Goal: Information Seeking & Learning: Learn about a topic

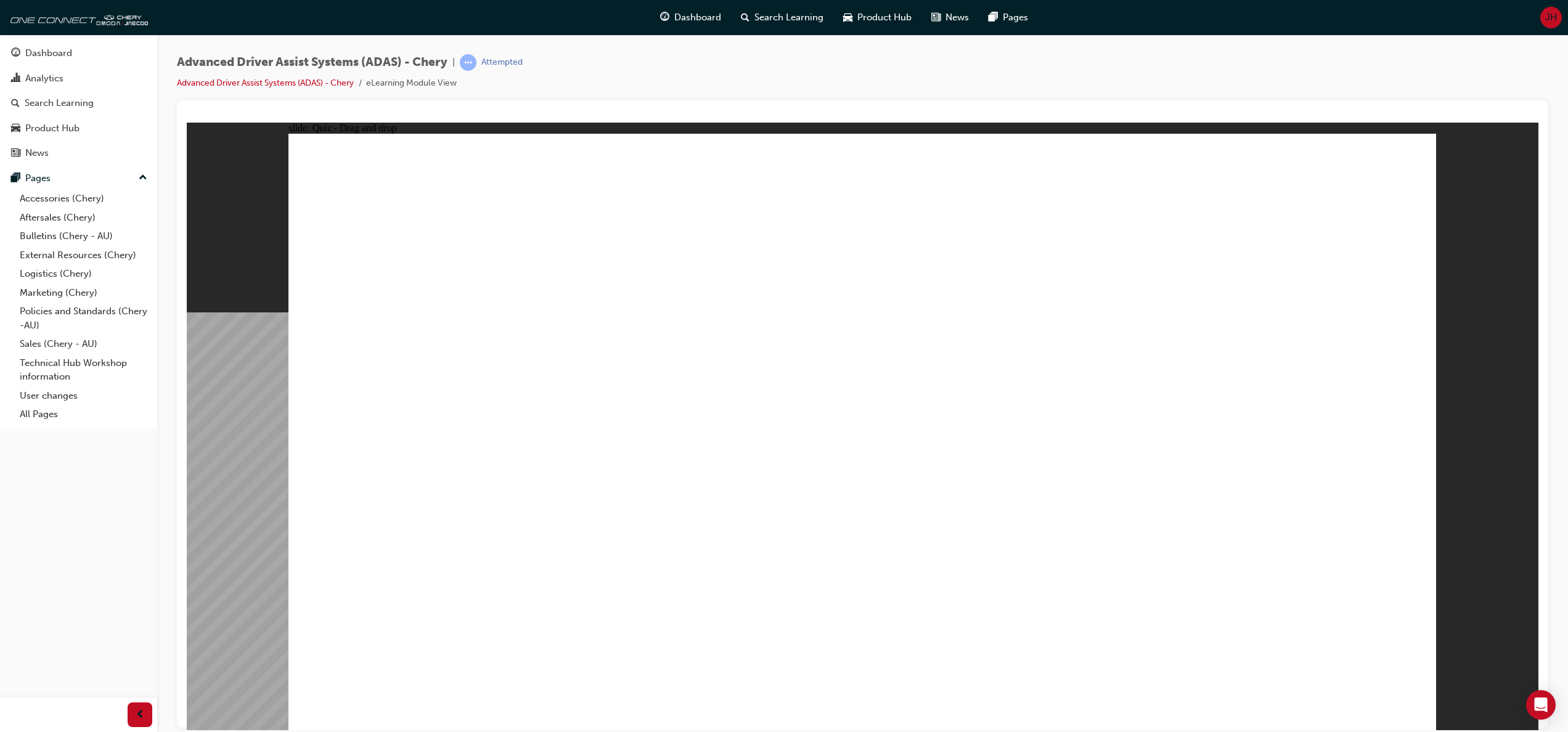
drag, startPoint x: 427, startPoint y: 614, endPoint x: 1224, endPoint y: 360, distance: 836.5
drag, startPoint x: 945, startPoint y: 604, endPoint x: 1127, endPoint y: 245, distance: 402.5
drag, startPoint x: 1139, startPoint y: 620, endPoint x: 1226, endPoint y: 271, distance: 359.7
drag, startPoint x: 777, startPoint y: 609, endPoint x: 789, endPoint y: 204, distance: 405.2
drag, startPoint x: 609, startPoint y: 610, endPoint x: 789, endPoint y: 259, distance: 394.5
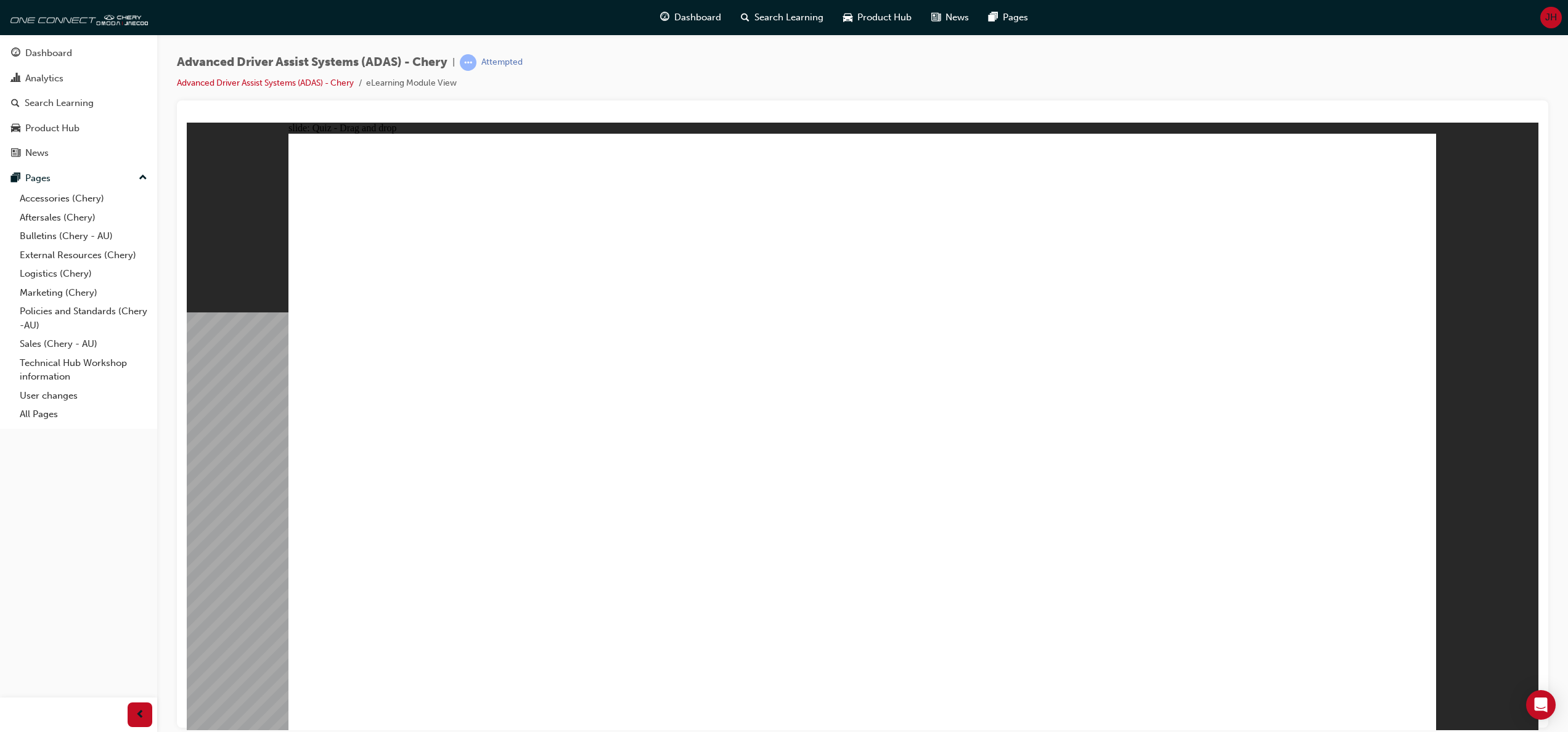
checkbox input "true"
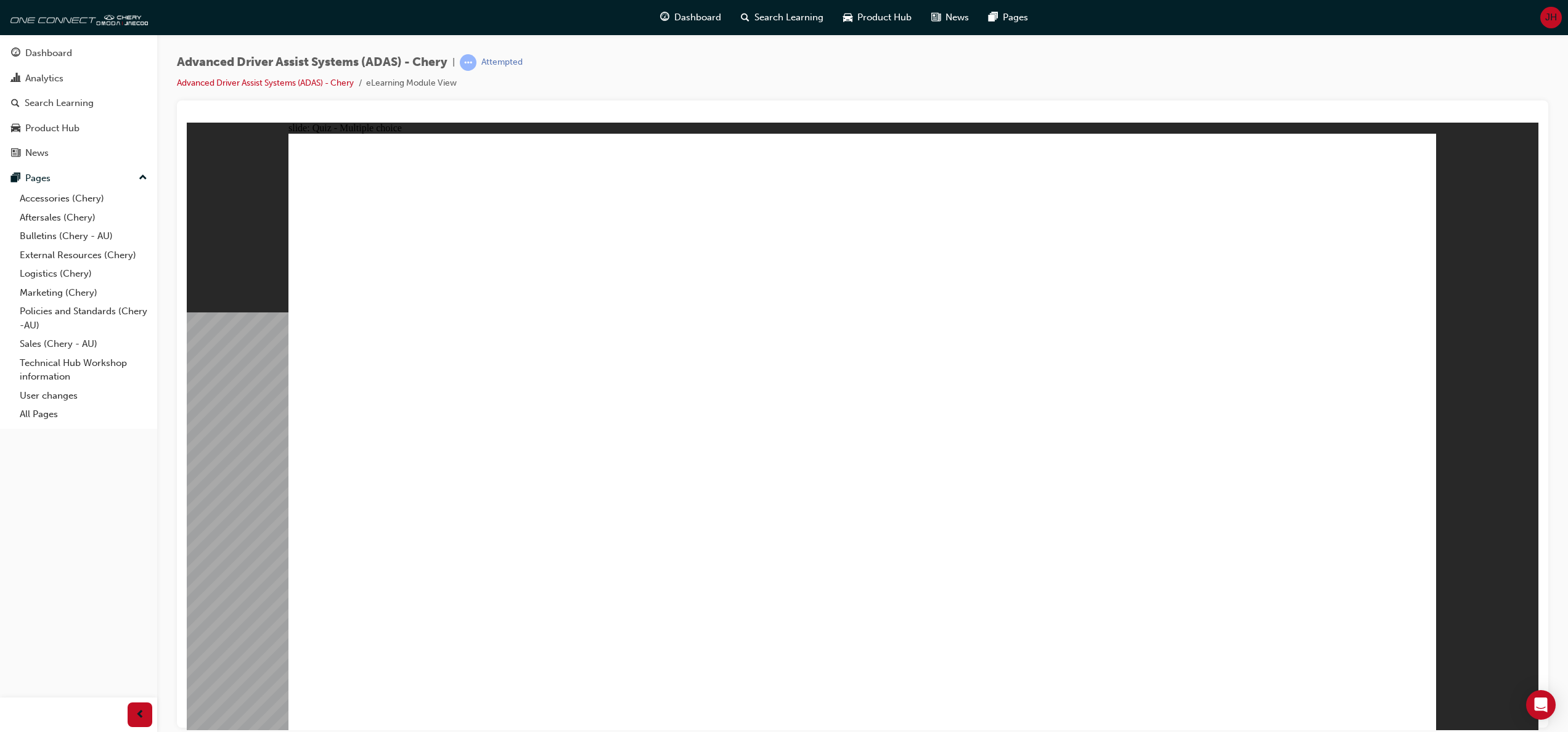
checkbox input "true"
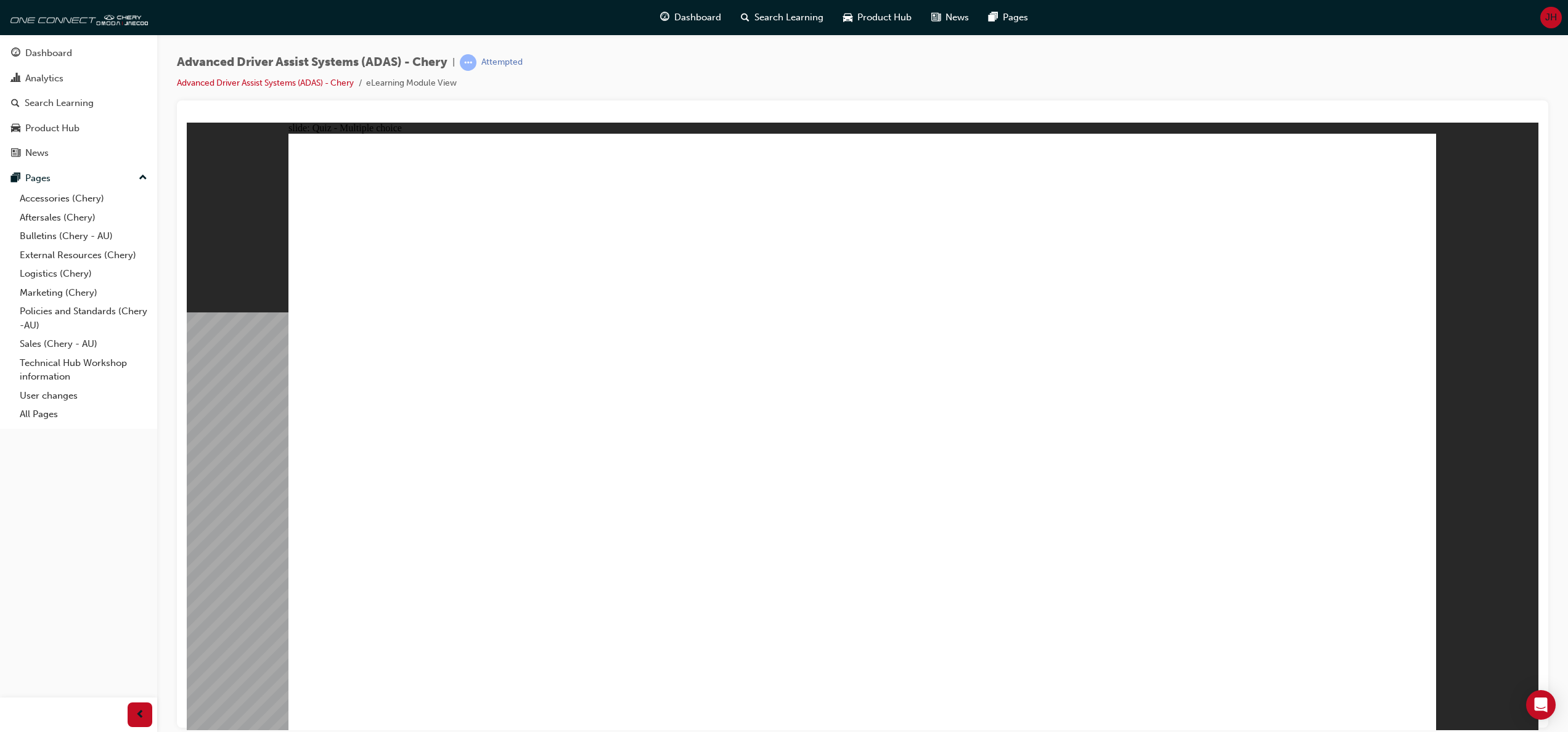
drag, startPoint x: 871, startPoint y: 201, endPoint x: 685, endPoint y: 554, distance: 399.0
drag, startPoint x: 978, startPoint y: 243, endPoint x: 388, endPoint y: 537, distance: 659.2
drag, startPoint x: 980, startPoint y: 197, endPoint x: 598, endPoint y: 505, distance: 490.7
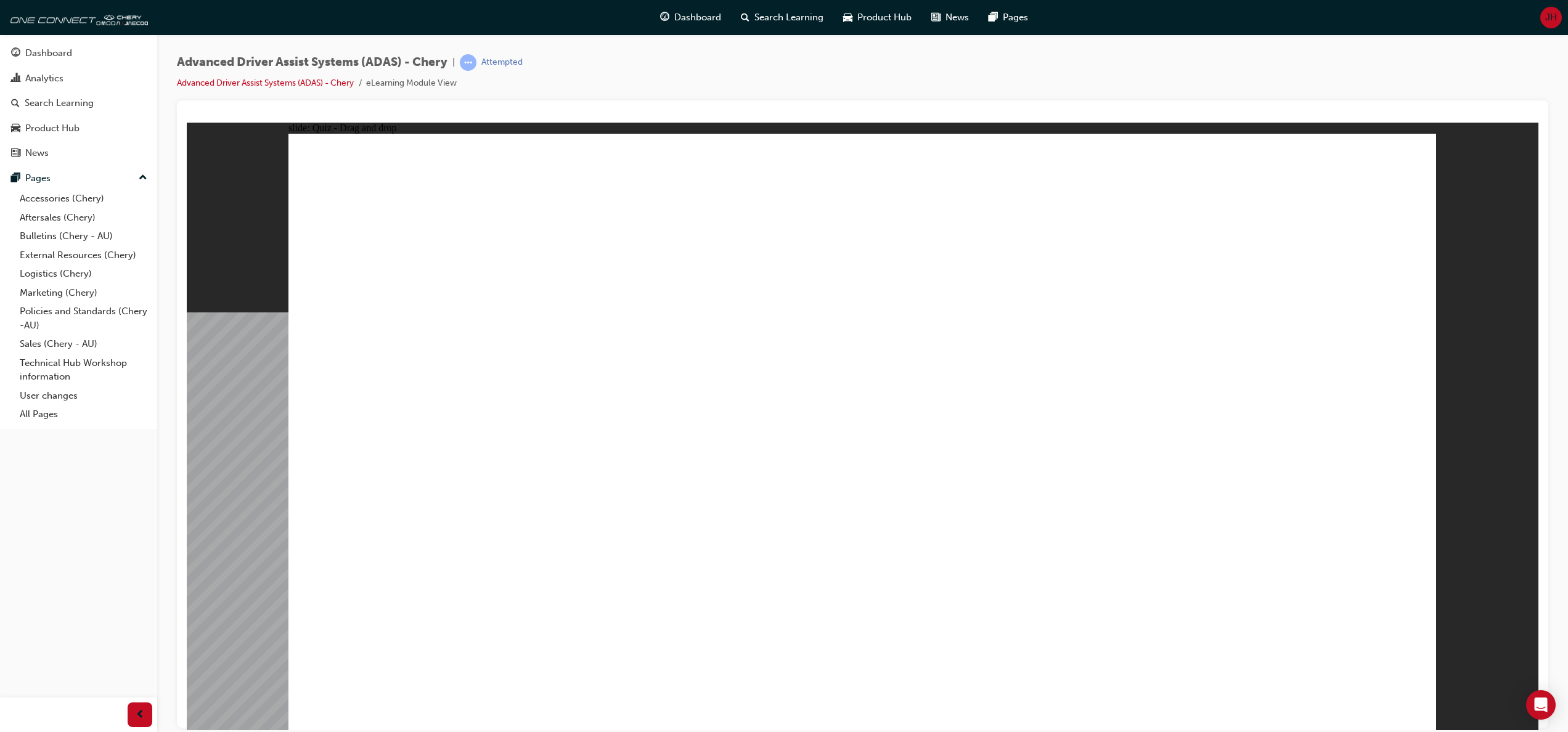
drag, startPoint x: 879, startPoint y: 256, endPoint x: 722, endPoint y: 521, distance: 308.0
drag, startPoint x: 1214, startPoint y: 195, endPoint x: 686, endPoint y: 529, distance: 624.8
drag, startPoint x: 1241, startPoint y: 248, endPoint x: 1141, endPoint y: 524, distance: 293.6
drag, startPoint x: 1112, startPoint y: 202, endPoint x: 1049, endPoint y: 533, distance: 336.9
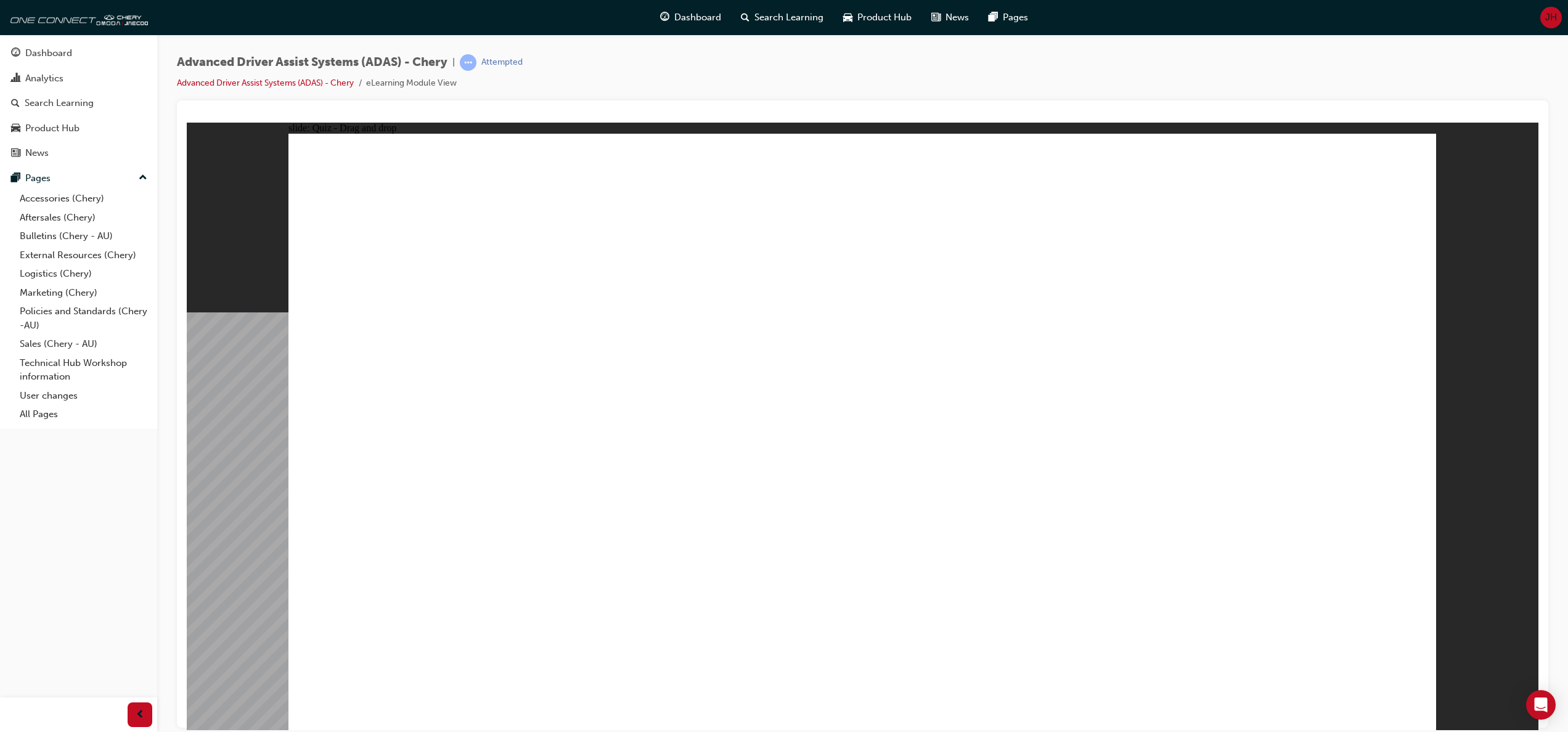
drag, startPoint x: 1113, startPoint y: 244, endPoint x: 605, endPoint y: 543, distance: 589.5
drag, startPoint x: 479, startPoint y: 610, endPoint x: 923, endPoint y: 336, distance: 521.7
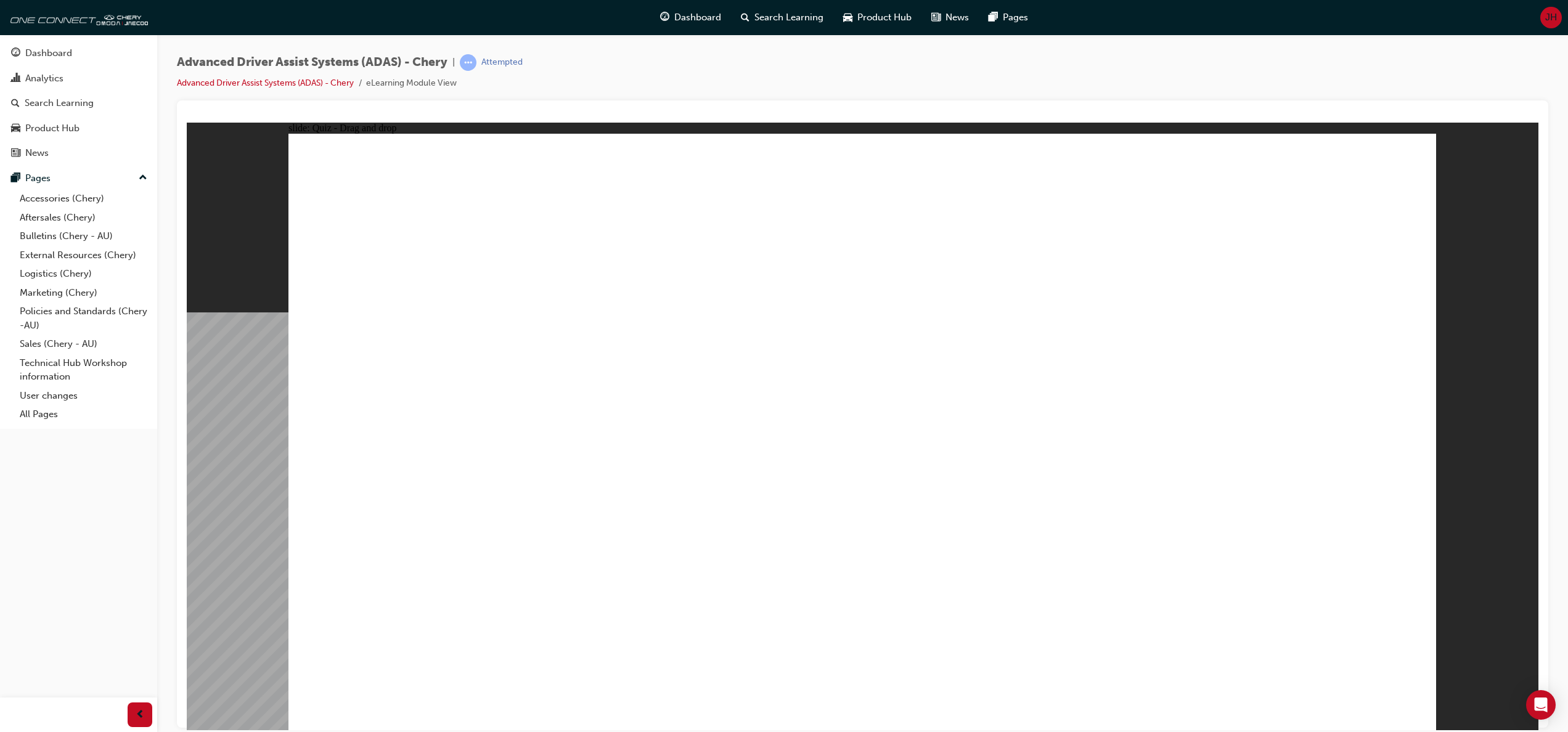
drag, startPoint x: 802, startPoint y: 610, endPoint x: 806, endPoint y: 291, distance: 319.0
drag, startPoint x: 637, startPoint y: 617, endPoint x: 822, endPoint y: 284, distance: 380.9
drag, startPoint x: 836, startPoint y: 187, endPoint x: 1272, endPoint y: 200, distance: 436.2
drag, startPoint x: 994, startPoint y: 594, endPoint x: 1151, endPoint y: 266, distance: 363.6
drag, startPoint x: 1147, startPoint y: 582, endPoint x: 1184, endPoint y: 286, distance: 298.3
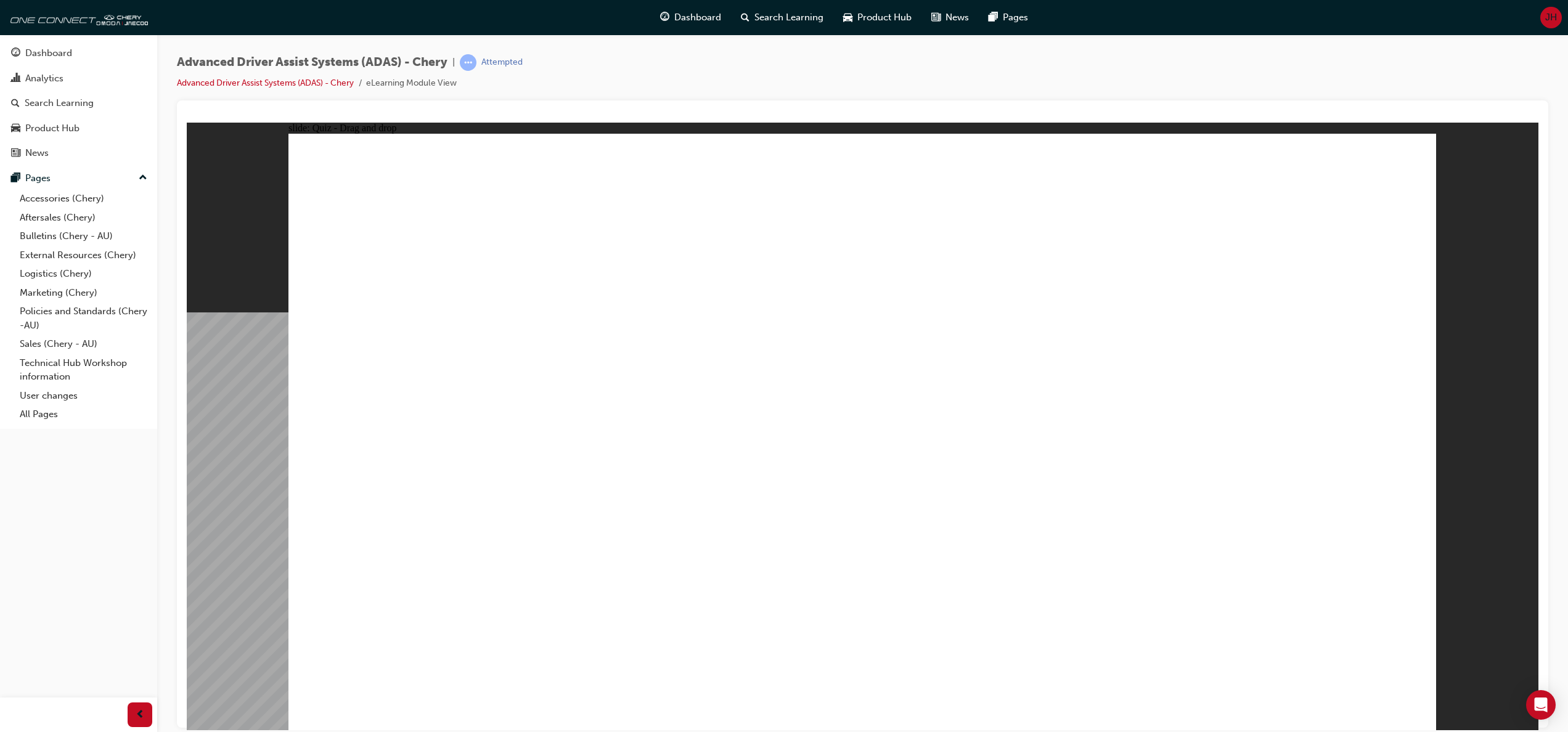
checkbox input "true"
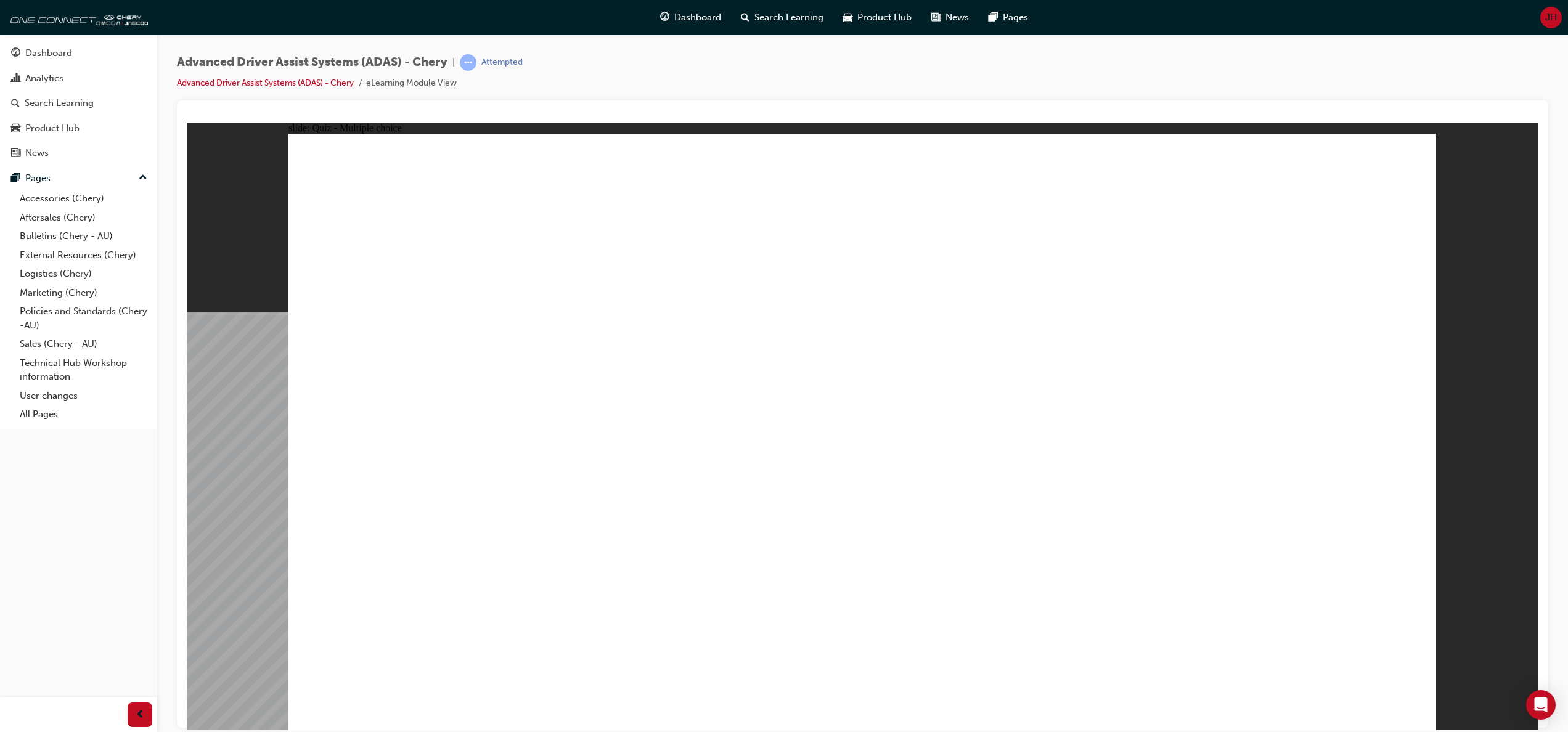
checkbox input "true"
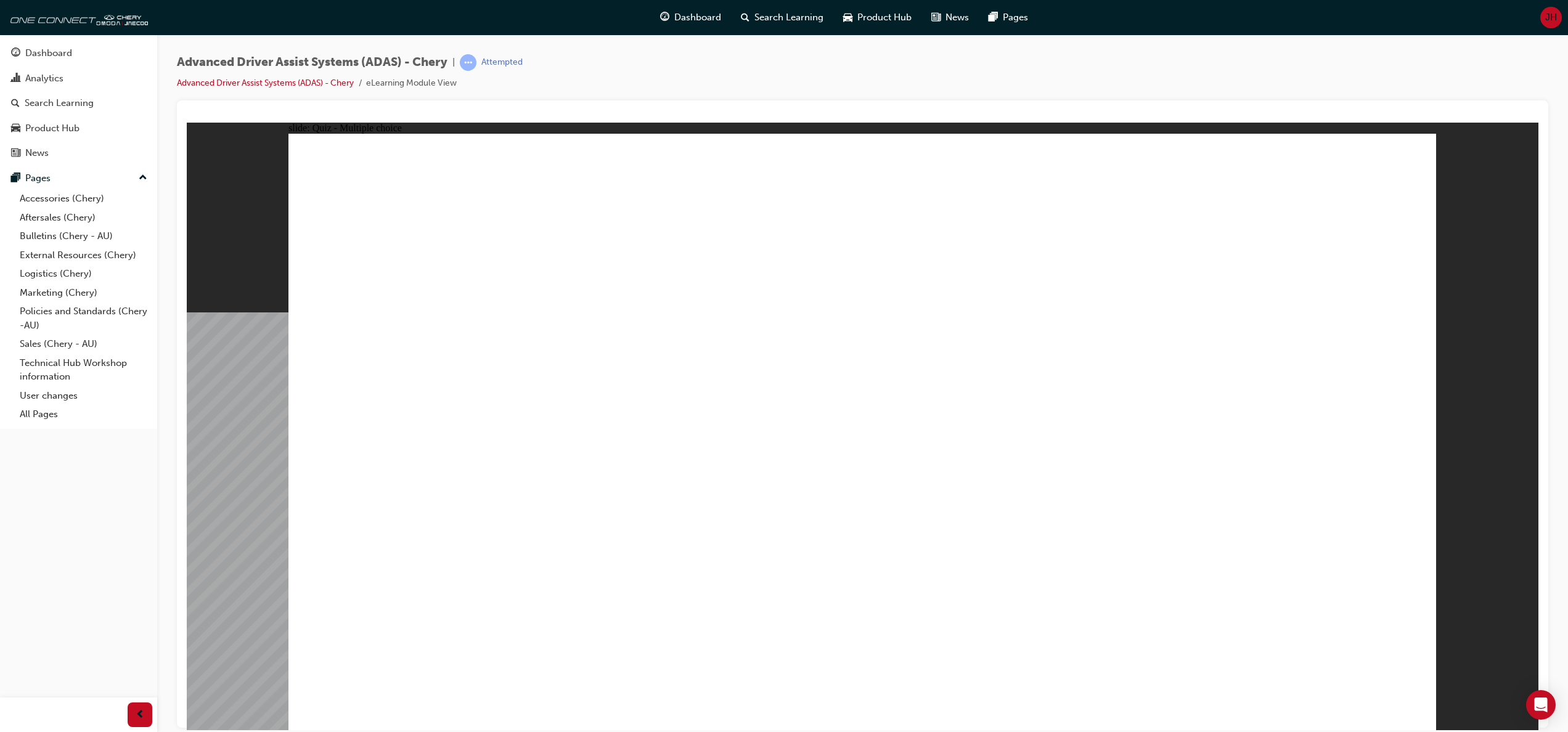
checkbox input "true"
drag, startPoint x: 876, startPoint y: 204, endPoint x: 522, endPoint y: 530, distance: 481.2
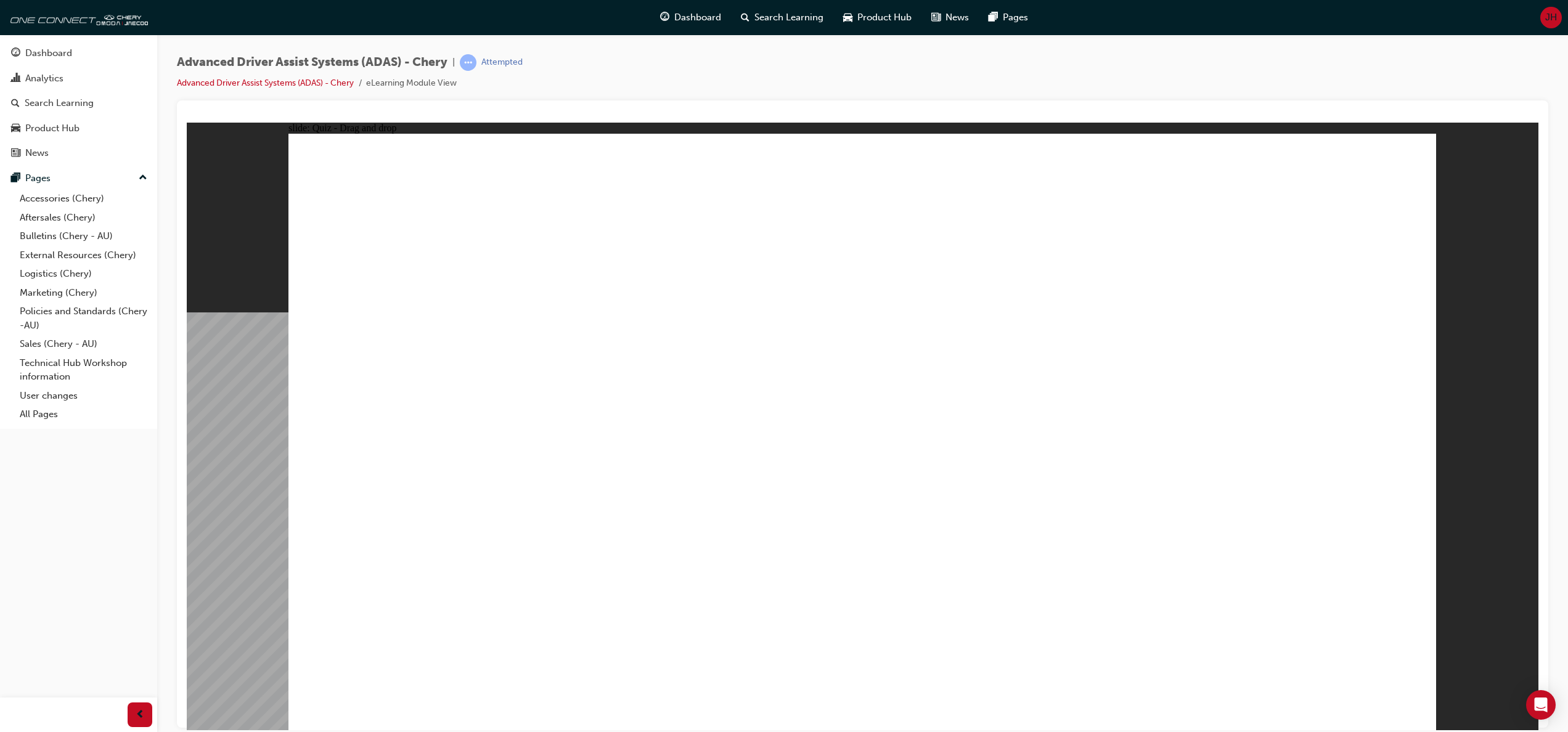
drag, startPoint x: 855, startPoint y: 242, endPoint x: 578, endPoint y: 522, distance: 393.9
drag, startPoint x: 984, startPoint y: 197, endPoint x: 602, endPoint y: 502, distance: 488.8
drag, startPoint x: 986, startPoint y: 257, endPoint x: 701, endPoint y: 515, distance: 384.4
drag, startPoint x: 1142, startPoint y: 244, endPoint x: 737, endPoint y: 501, distance: 479.7
drag, startPoint x: 1127, startPoint y: 194, endPoint x: 694, endPoint y: 553, distance: 562.5
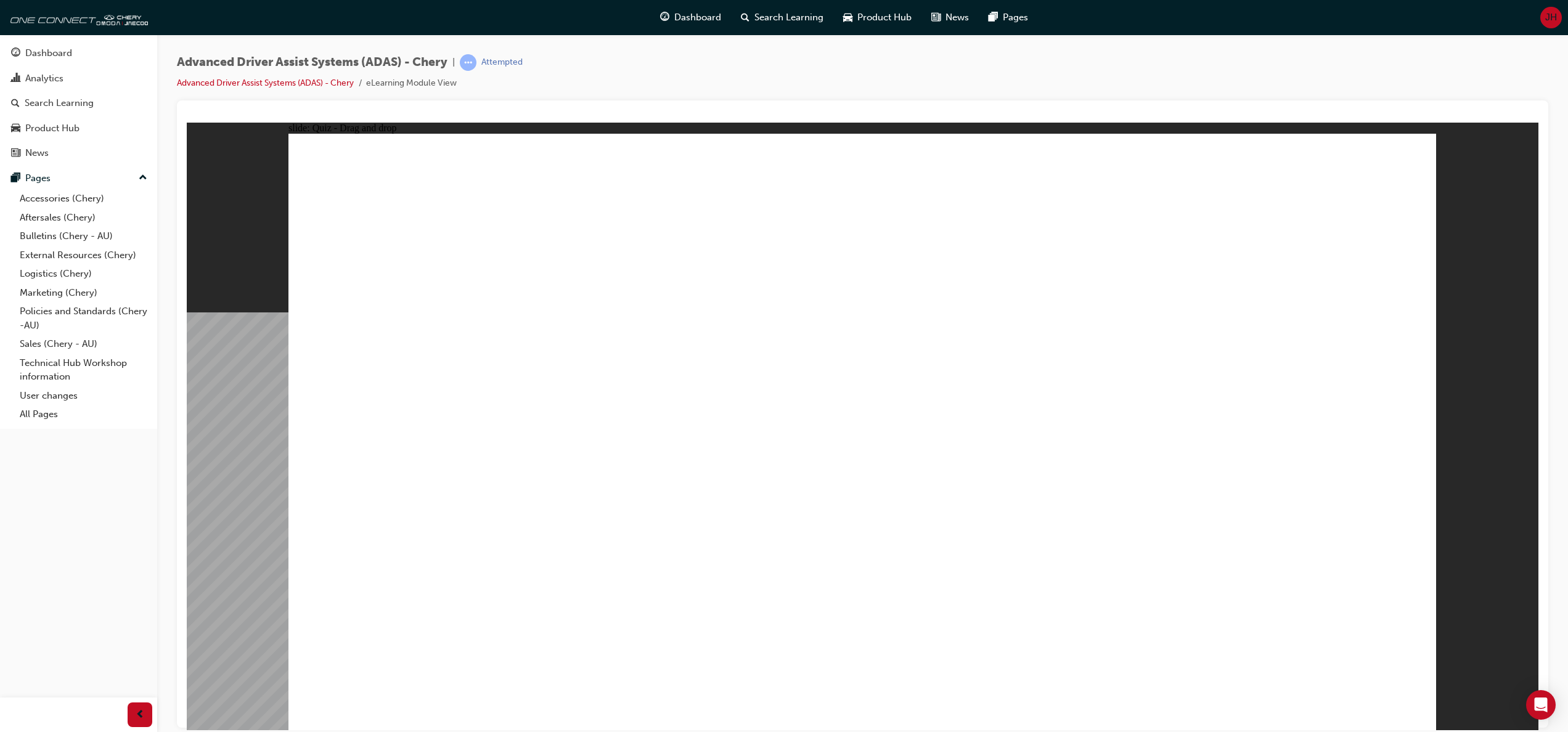
drag, startPoint x: 1233, startPoint y: 194, endPoint x: 589, endPoint y: 535, distance: 728.7
drag, startPoint x: 1218, startPoint y: 247, endPoint x: 672, endPoint y: 522, distance: 611.3
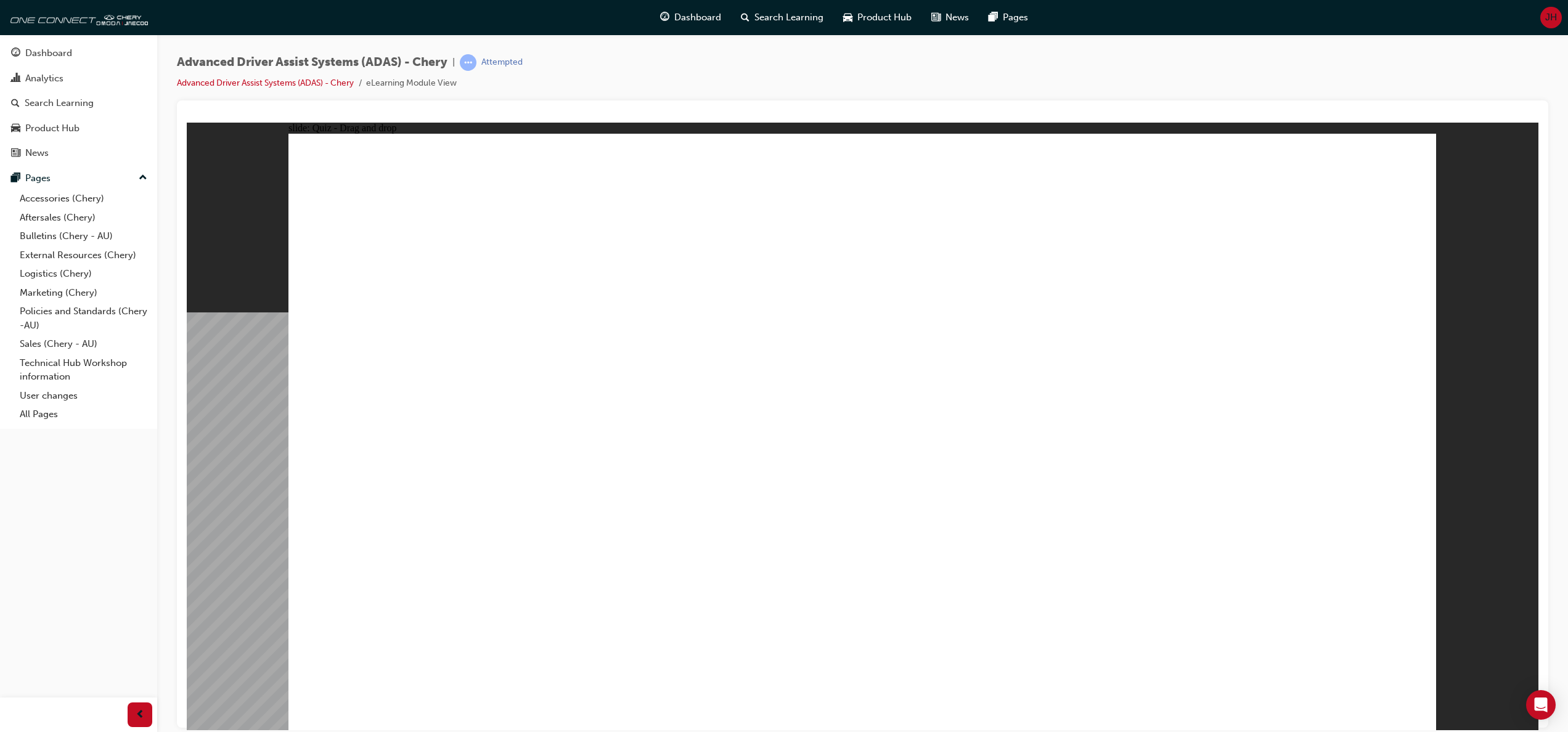
drag, startPoint x: 425, startPoint y: 606, endPoint x: 806, endPoint y: 187, distance: 566.3
drag, startPoint x: 786, startPoint y: 619, endPoint x: 786, endPoint y: 267, distance: 352.0
drag, startPoint x: 626, startPoint y: 598, endPoint x: 1143, endPoint y: 179, distance: 665.5
drag, startPoint x: 979, startPoint y: 607, endPoint x: 1153, endPoint y: 258, distance: 390.0
drag, startPoint x: 1142, startPoint y: 602, endPoint x: 1168, endPoint y: 259, distance: 344.0
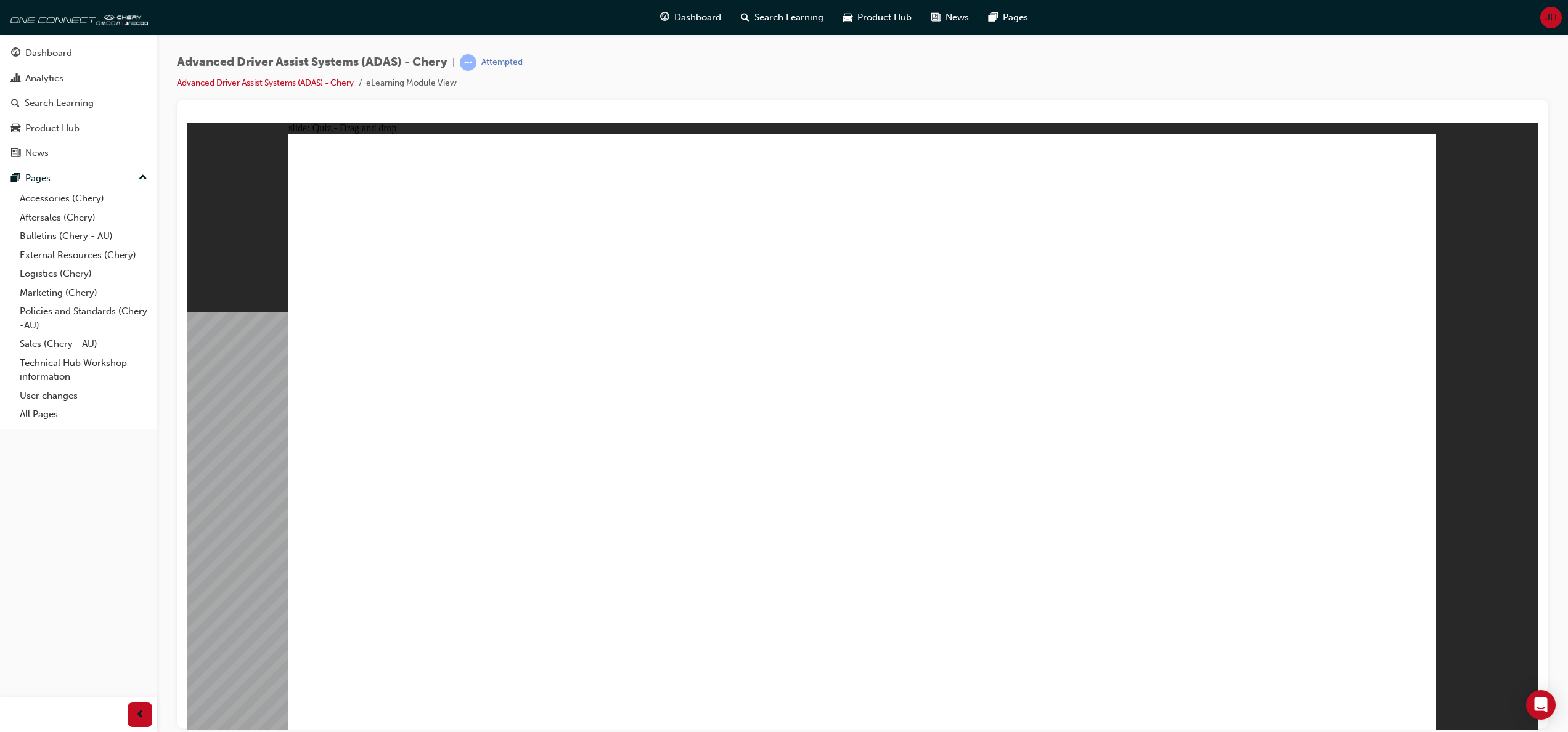
drag, startPoint x: 800, startPoint y: 201, endPoint x: 1054, endPoint y: 630, distance: 498.6
drag, startPoint x: 1145, startPoint y: 187, endPoint x: 933, endPoint y: 174, distance: 212.4
drag, startPoint x: 409, startPoint y: 602, endPoint x: 1154, endPoint y: 286, distance: 809.2
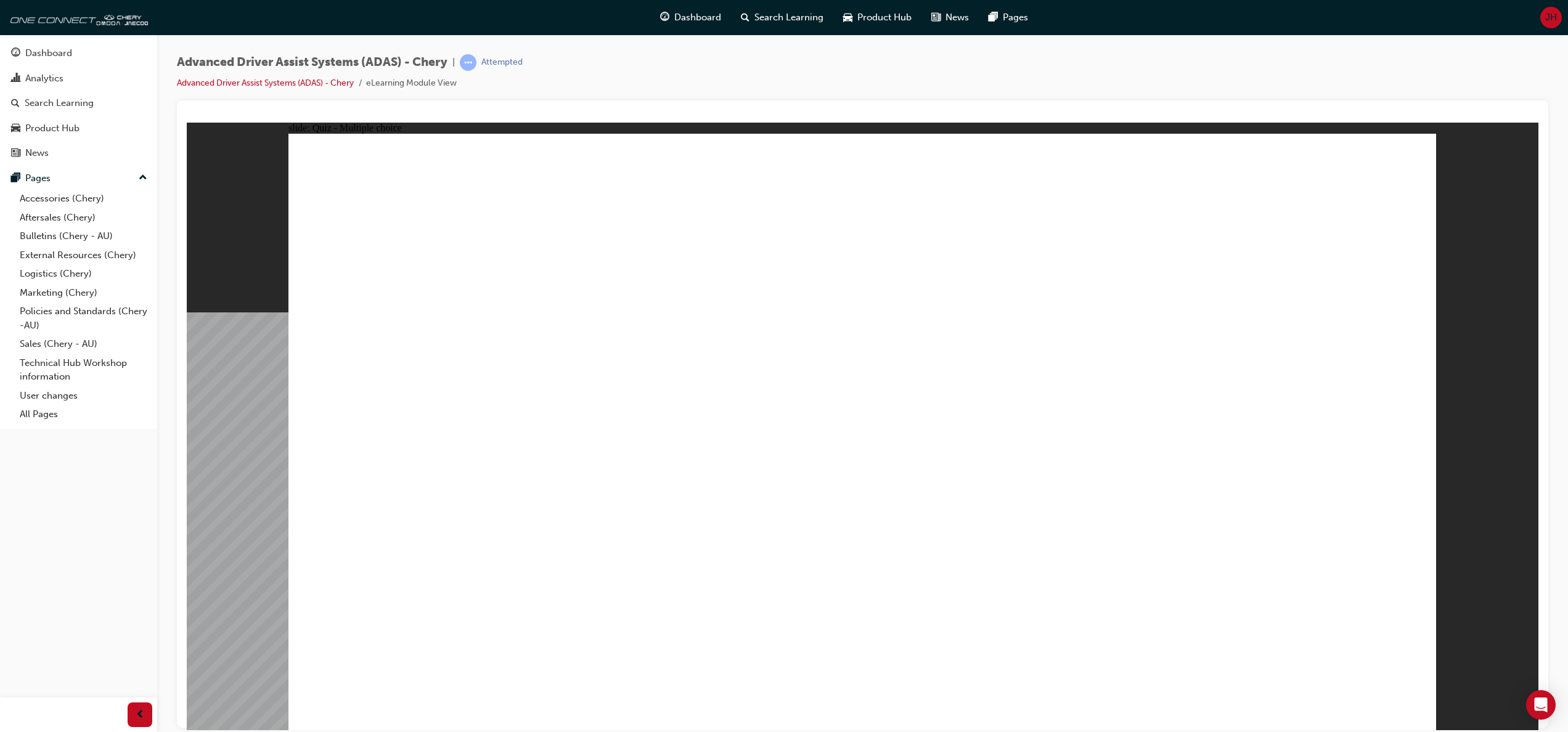
checkbox input "true"
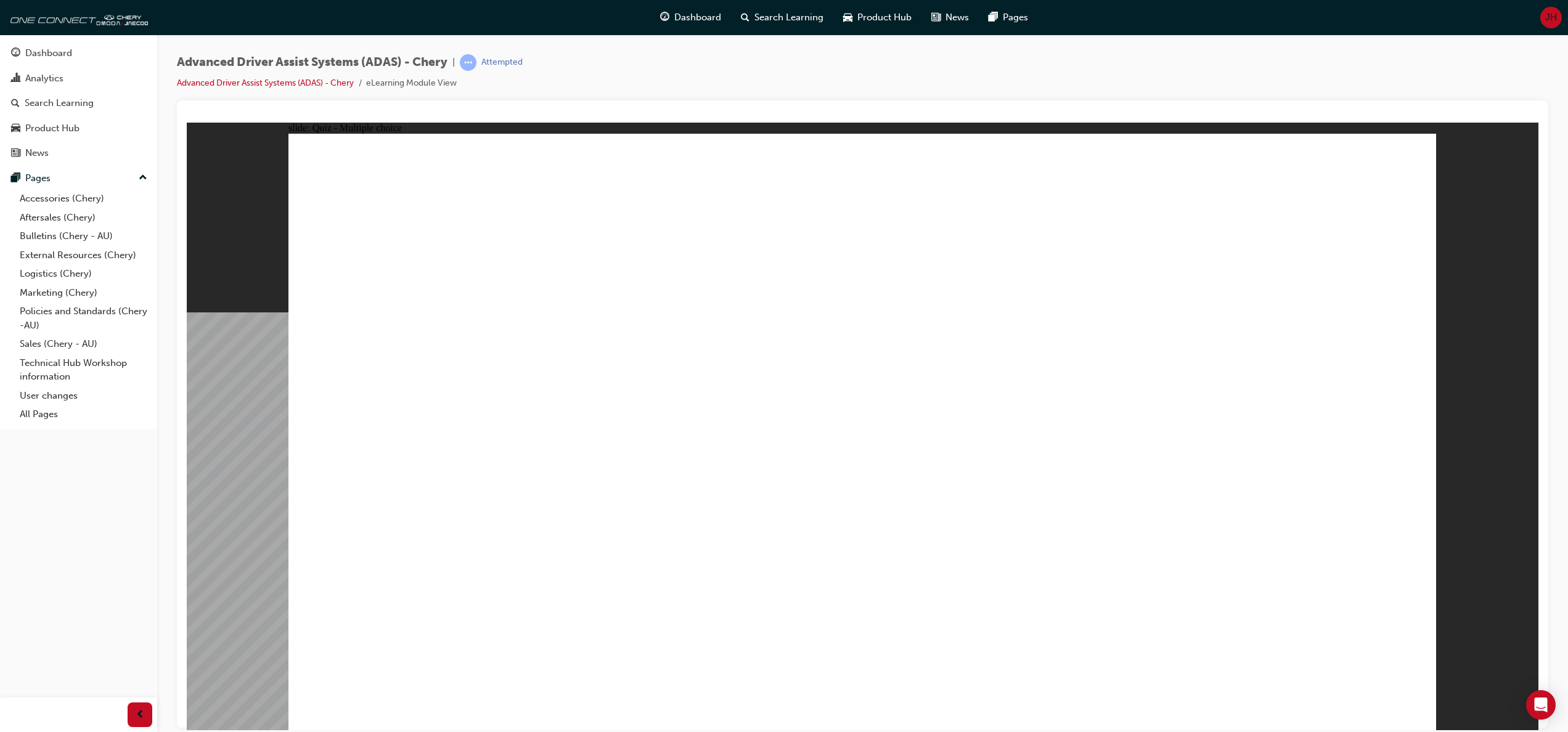
checkbox input "true"
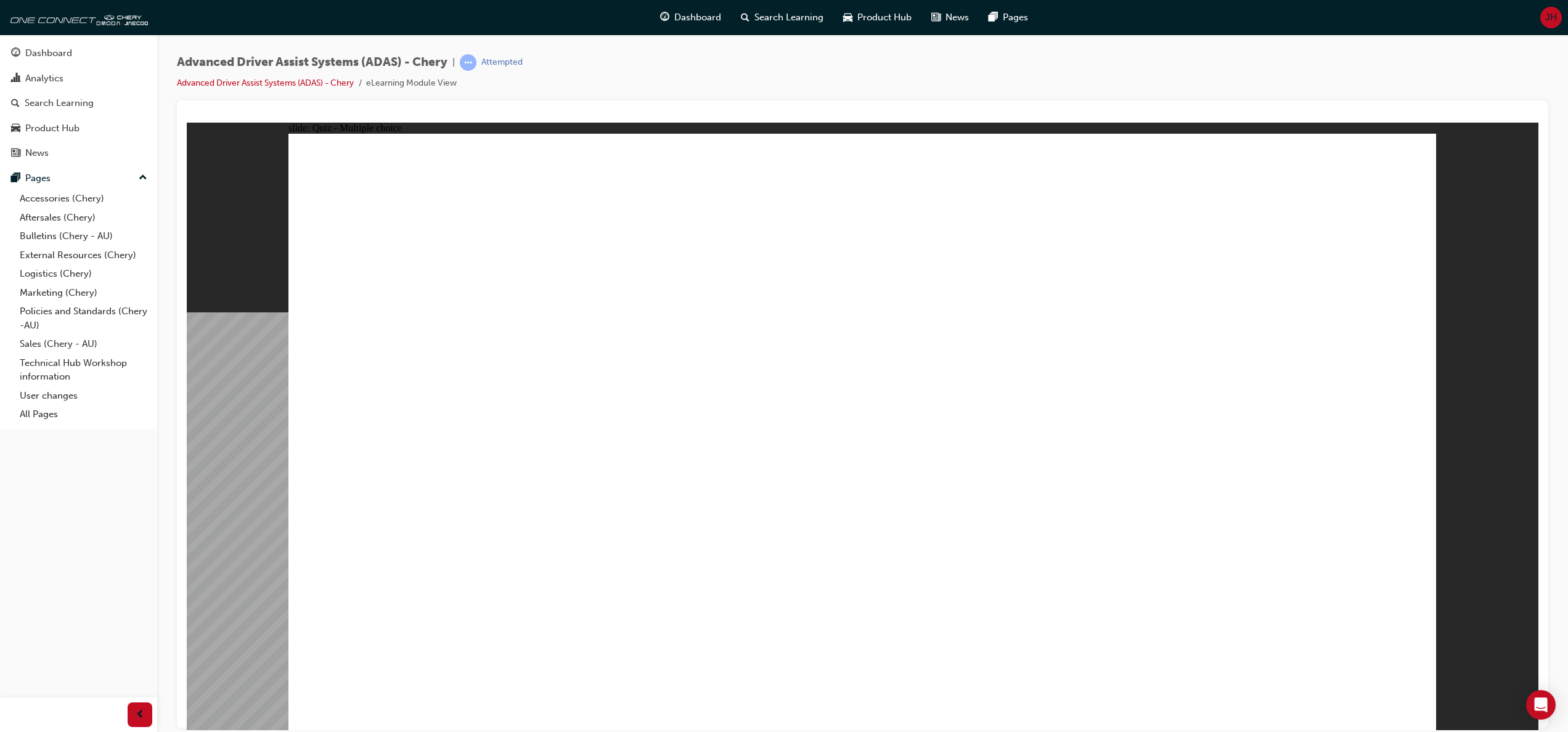
drag, startPoint x: 984, startPoint y: 194, endPoint x: 884, endPoint y: 508, distance: 329.5
drag, startPoint x: 857, startPoint y: 247, endPoint x: 861, endPoint y: 533, distance: 286.0
drag, startPoint x: 1218, startPoint y: 190, endPoint x: 1049, endPoint y: 505, distance: 357.5
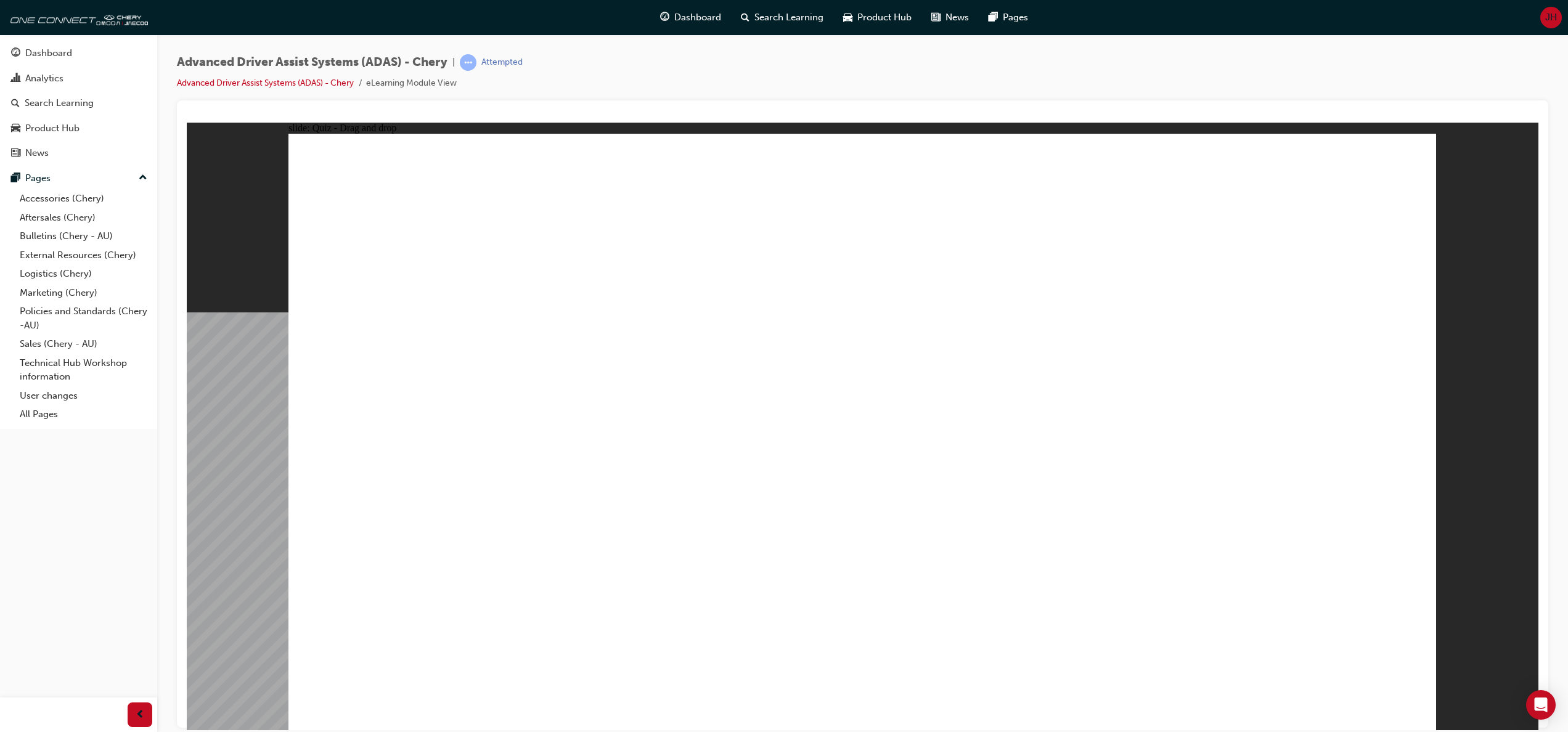
drag, startPoint x: 1224, startPoint y: 245, endPoint x: 1157, endPoint y: 506, distance: 269.5
drag, startPoint x: 885, startPoint y: 197, endPoint x: 400, endPoint y: 506, distance: 575.1
drag, startPoint x: 1129, startPoint y: 200, endPoint x: 544, endPoint y: 519, distance: 666.3
drag, startPoint x: 1130, startPoint y: 249, endPoint x: 617, endPoint y: 507, distance: 574.2
drag, startPoint x: 998, startPoint y: 259, endPoint x: 719, endPoint y: 515, distance: 378.7
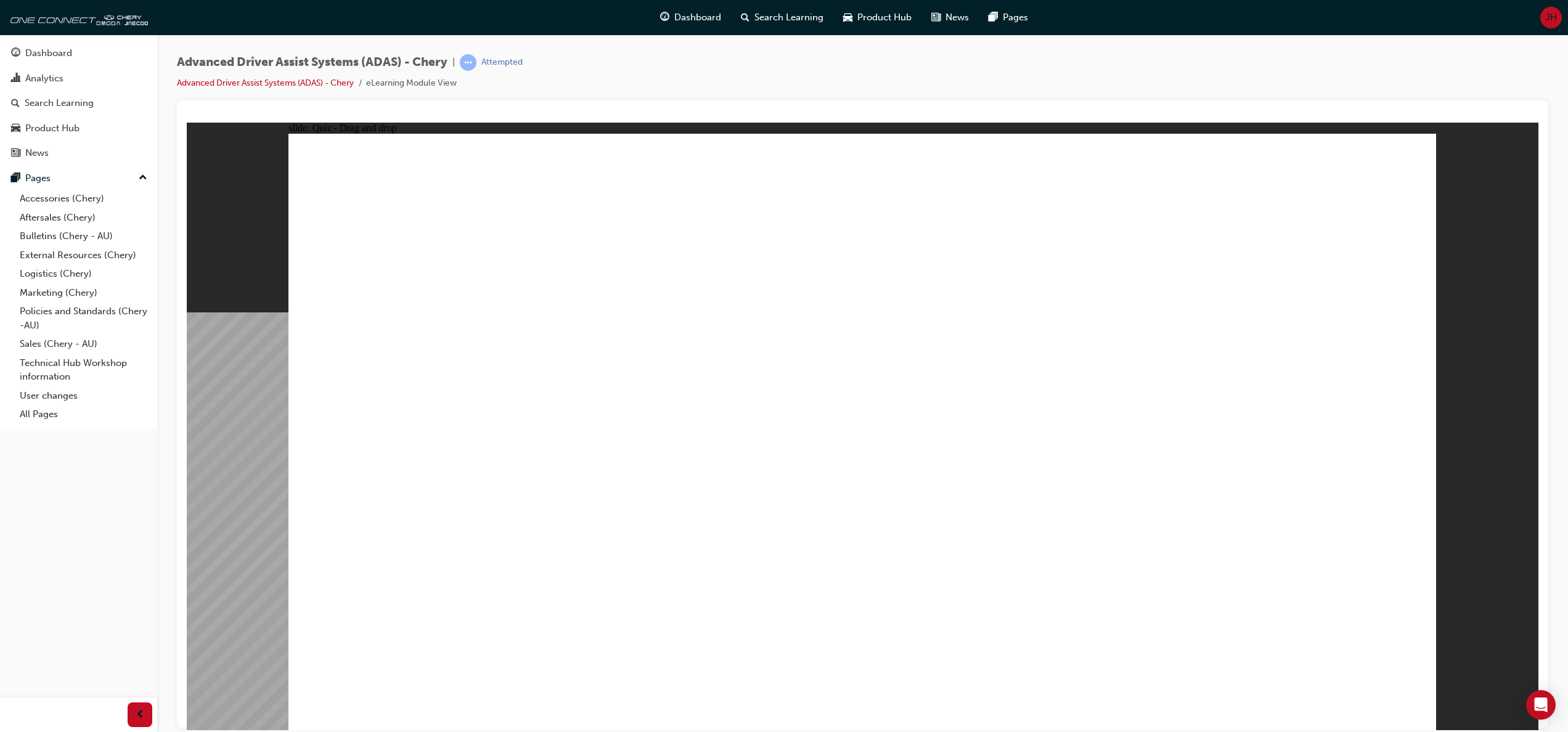
drag, startPoint x: 459, startPoint y: 607, endPoint x: 845, endPoint y: 193, distance: 566.0
drag, startPoint x: 776, startPoint y: 596, endPoint x: 782, endPoint y: 251, distance: 345.1
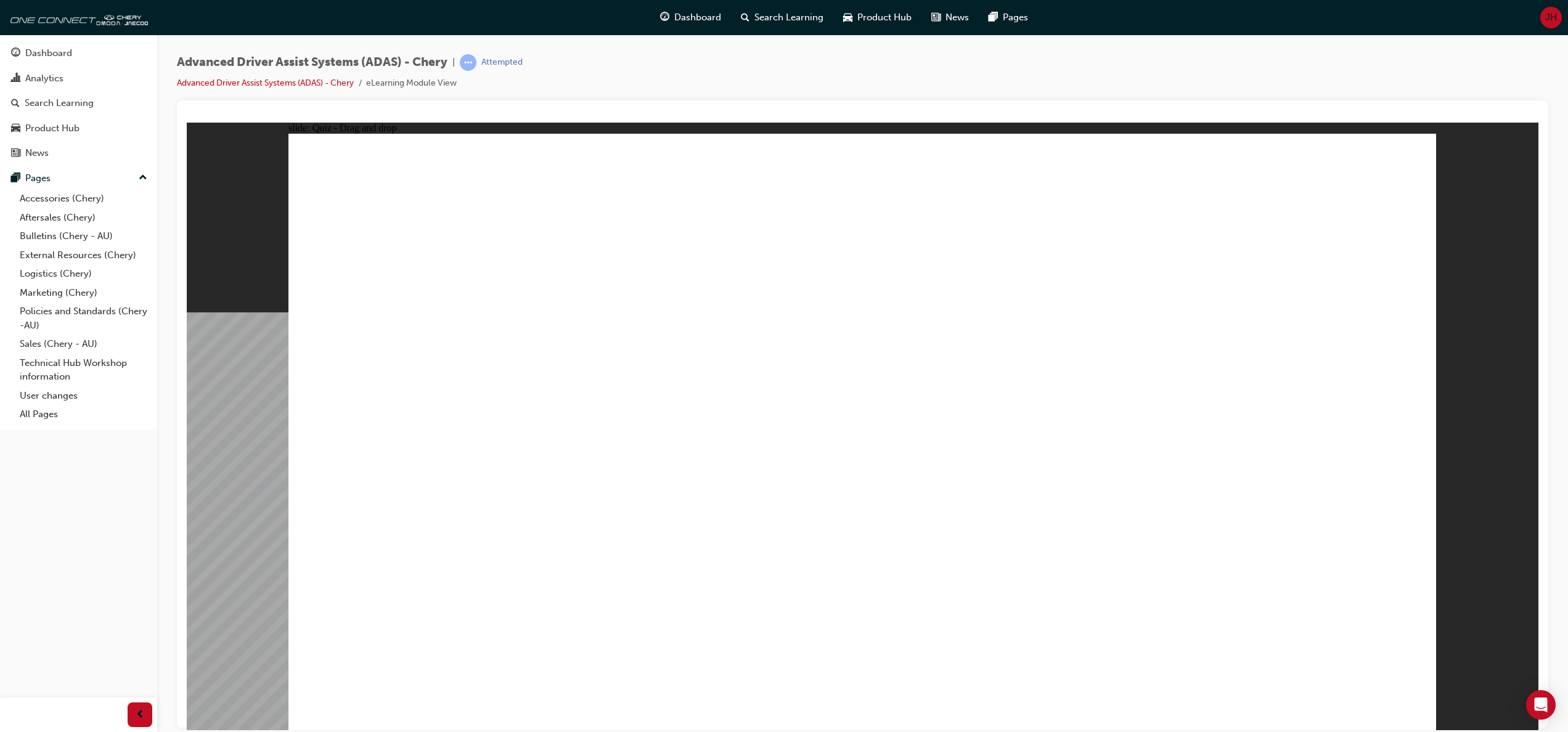
drag, startPoint x: 756, startPoint y: 187, endPoint x: 1173, endPoint y: 194, distance: 417.1
drag, startPoint x: 604, startPoint y: 602, endPoint x: 794, endPoint y: 243, distance: 406.2
drag, startPoint x: 987, startPoint y: 602, endPoint x: 1169, endPoint y: 232, distance: 412.3
drag, startPoint x: 1152, startPoint y: 609, endPoint x: 1231, endPoint y: 261, distance: 356.9
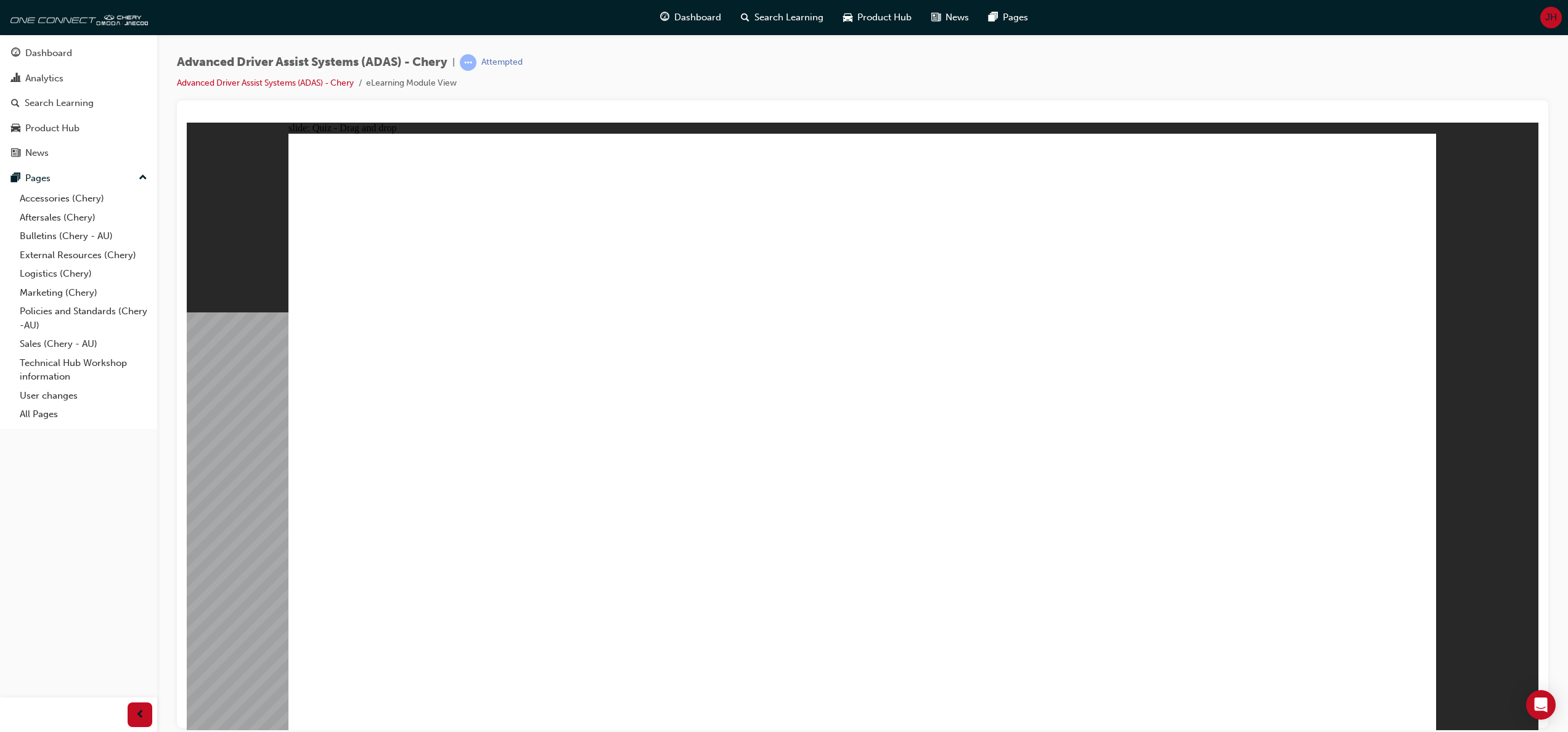
checkbox input "true"
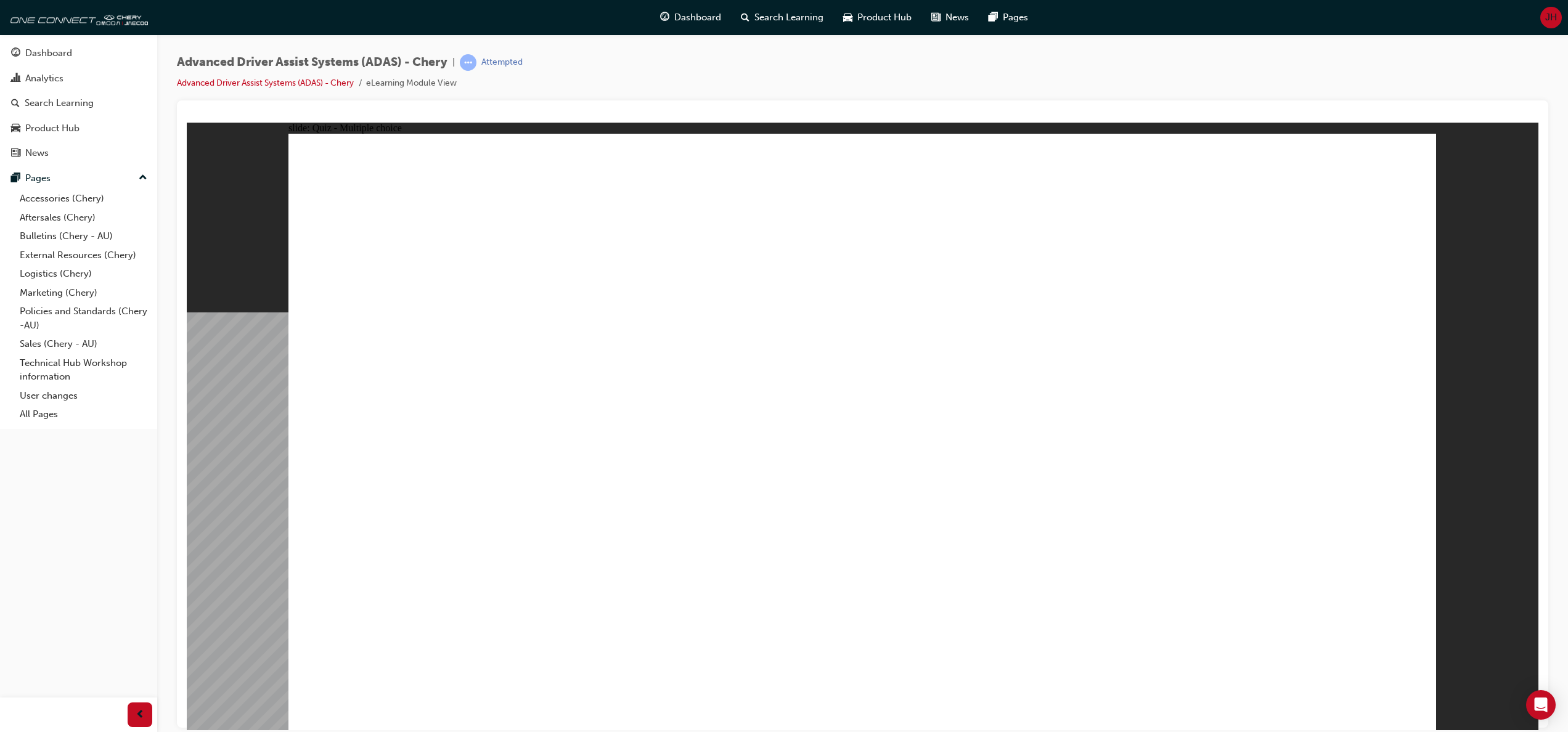
checkbox input "true"
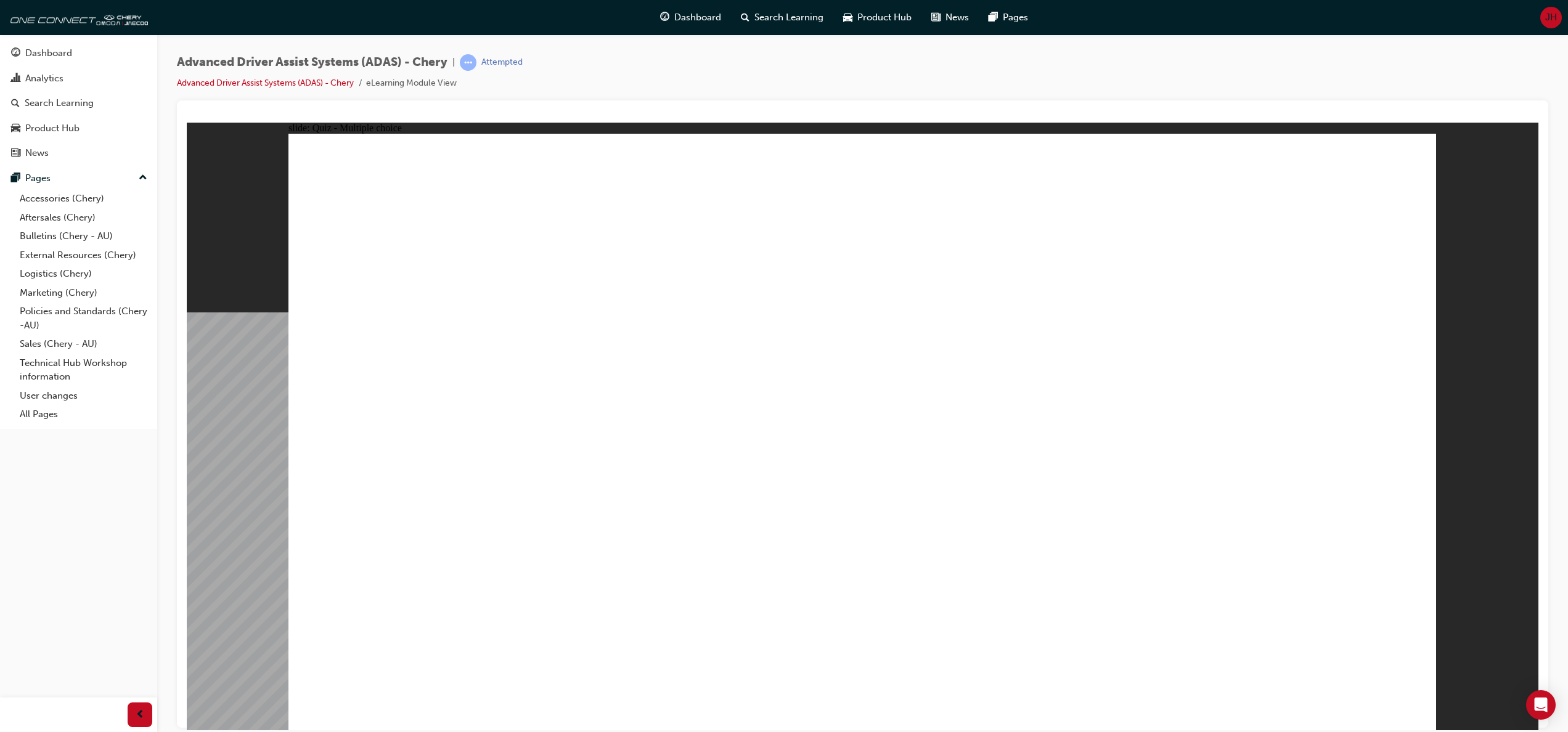
checkbox input "true"
drag, startPoint x: 984, startPoint y: 248, endPoint x: 408, endPoint y: 510, distance: 632.8
drag, startPoint x: 1097, startPoint y: 198, endPoint x: 510, endPoint y: 509, distance: 664.3
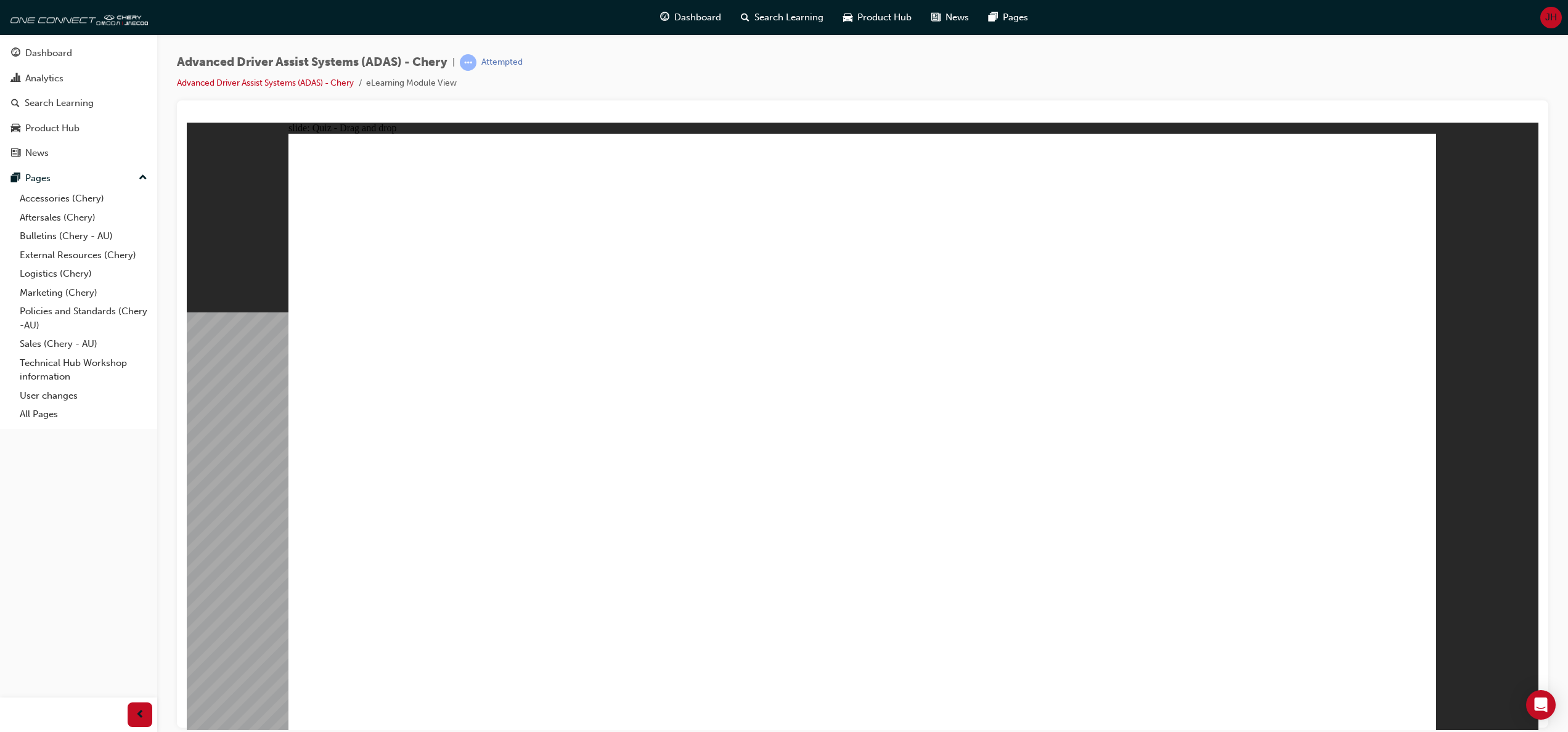
drag, startPoint x: 972, startPoint y: 200, endPoint x: 861, endPoint y: 511, distance: 330.2
drag, startPoint x: 866, startPoint y: 202, endPoint x: 976, endPoint y: 509, distance: 326.1
drag, startPoint x: 884, startPoint y: 252, endPoint x: 1091, endPoint y: 515, distance: 334.7
drag, startPoint x: 514, startPoint y: 503, endPoint x: 907, endPoint y: 264, distance: 460.0
drag, startPoint x: 1108, startPoint y: 201, endPoint x: 521, endPoint y: 510, distance: 663.4
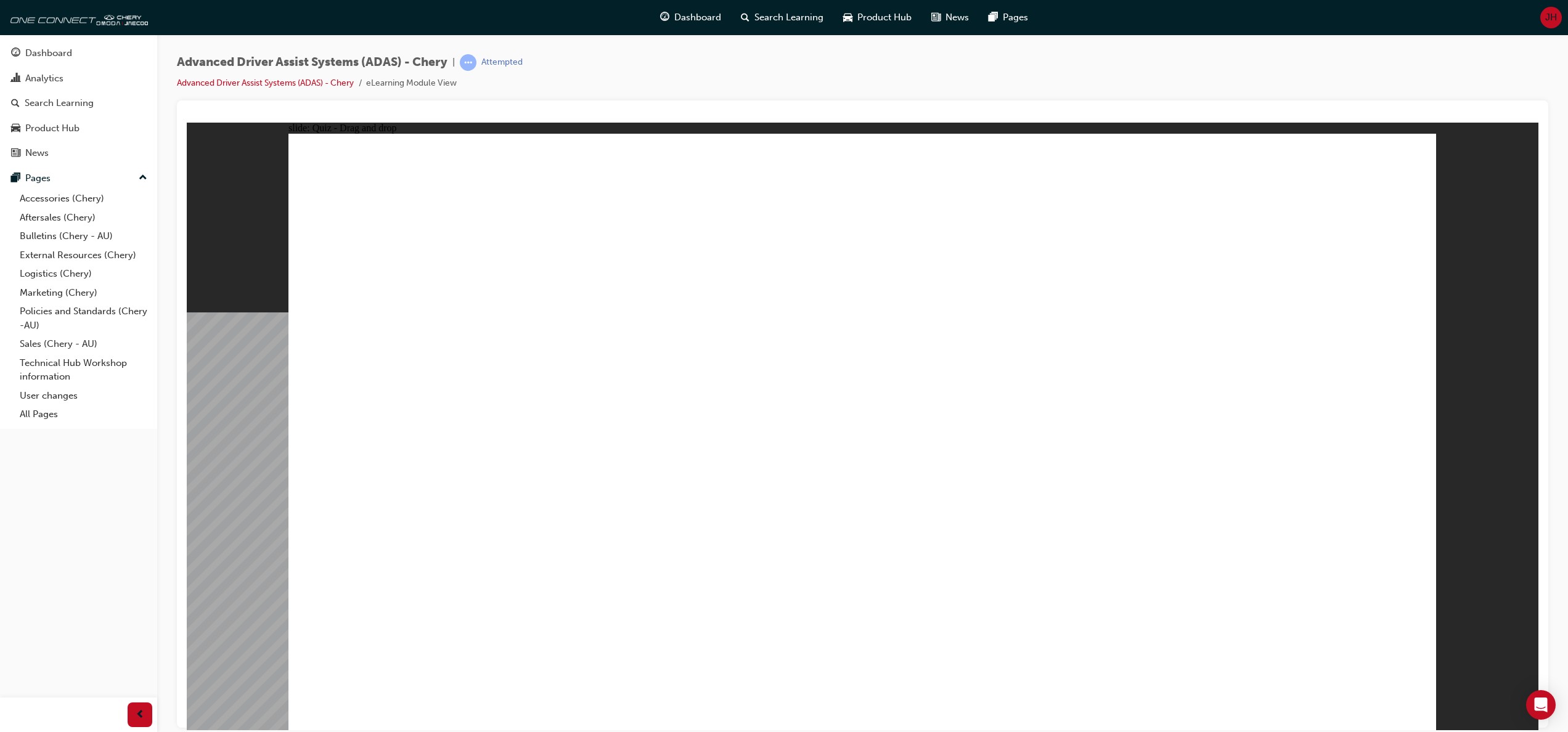
drag, startPoint x: 1228, startPoint y: 251, endPoint x: 1175, endPoint y: 510, distance: 264.4
drag, startPoint x: 1214, startPoint y: 202, endPoint x: 846, endPoint y: 538, distance: 498.3
drag, startPoint x: 878, startPoint y: 531, endPoint x: 632, endPoint y: 510, distance: 246.9
drag, startPoint x: 1129, startPoint y: 239, endPoint x: 726, endPoint y: 502, distance: 481.2
drag, startPoint x: 972, startPoint y: 510, endPoint x: 403, endPoint y: 549, distance: 570.3
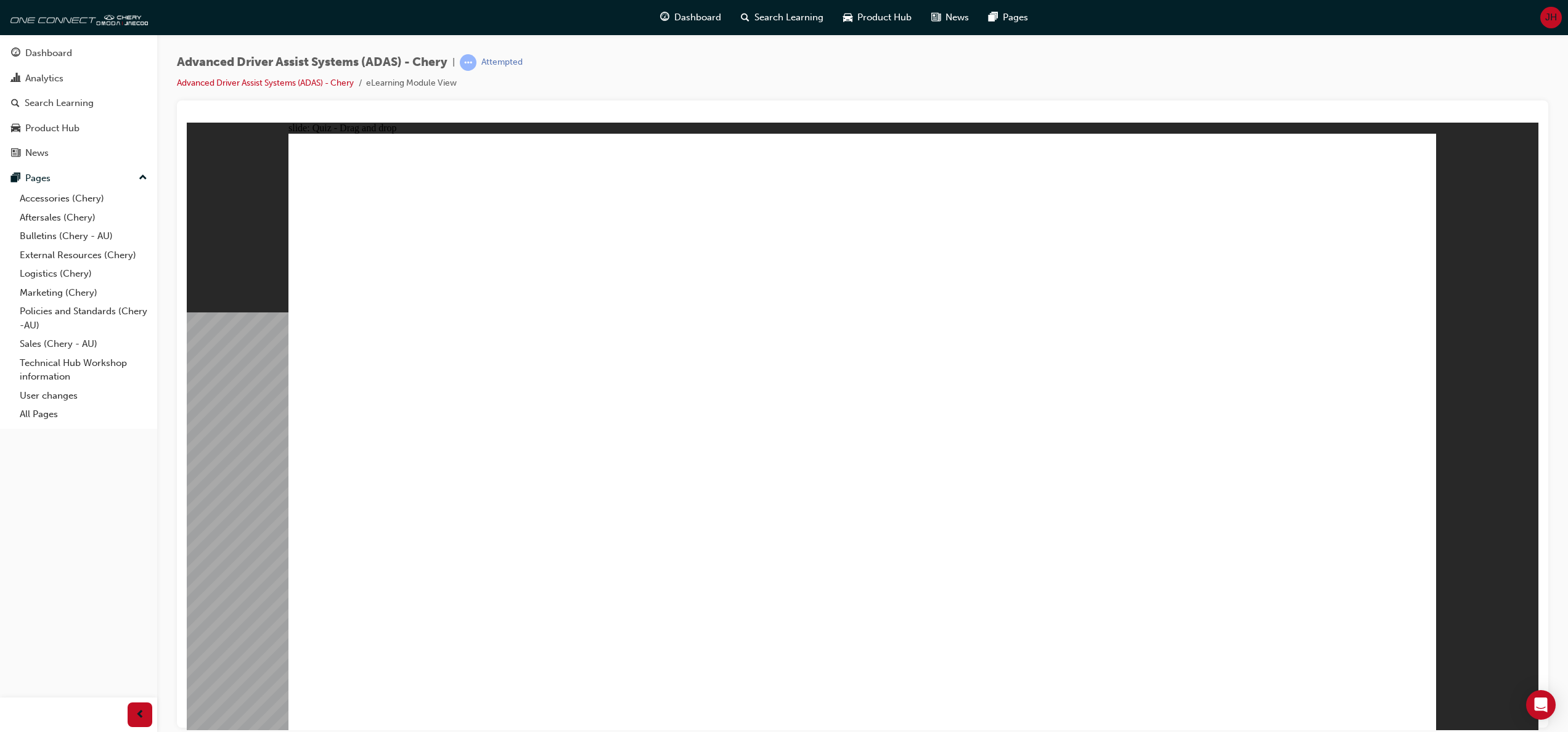
drag, startPoint x: 545, startPoint y: 604, endPoint x: 544, endPoint y: 618, distance: 14.0
drag, startPoint x: 584, startPoint y: 604, endPoint x: 606, endPoint y: 582, distance: 31.1
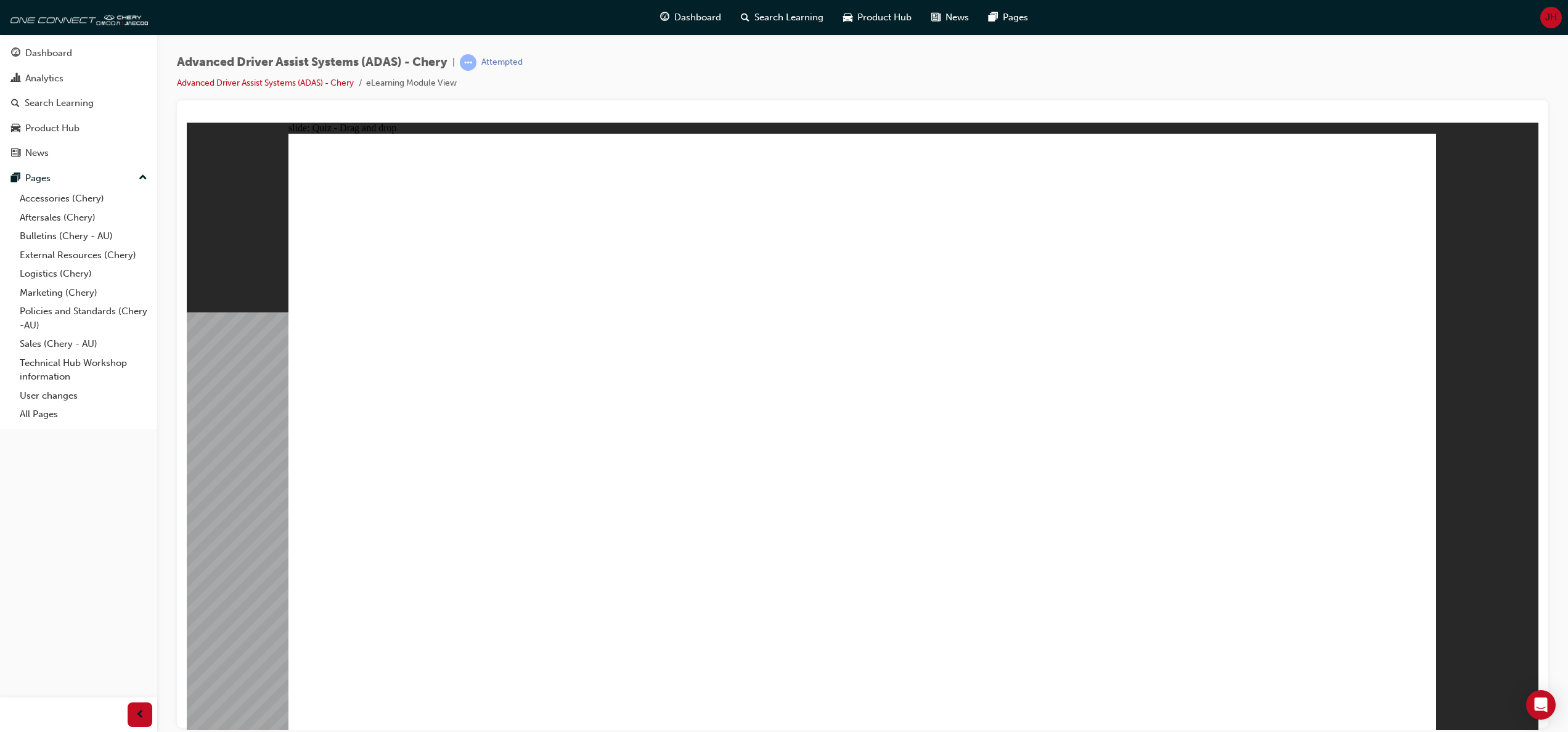
drag, startPoint x: 447, startPoint y: 591, endPoint x: 1234, endPoint y: 257, distance: 854.9
drag, startPoint x: 999, startPoint y: 594, endPoint x: 1197, endPoint y: 239, distance: 406.5
drag, startPoint x: 1166, startPoint y: 610, endPoint x: 1211, endPoint y: 198, distance: 414.5
drag, startPoint x: 624, startPoint y: 603, endPoint x: 841, endPoint y: 175, distance: 479.9
drag, startPoint x: 801, startPoint y: 592, endPoint x: 952, endPoint y: 178, distance: 440.7
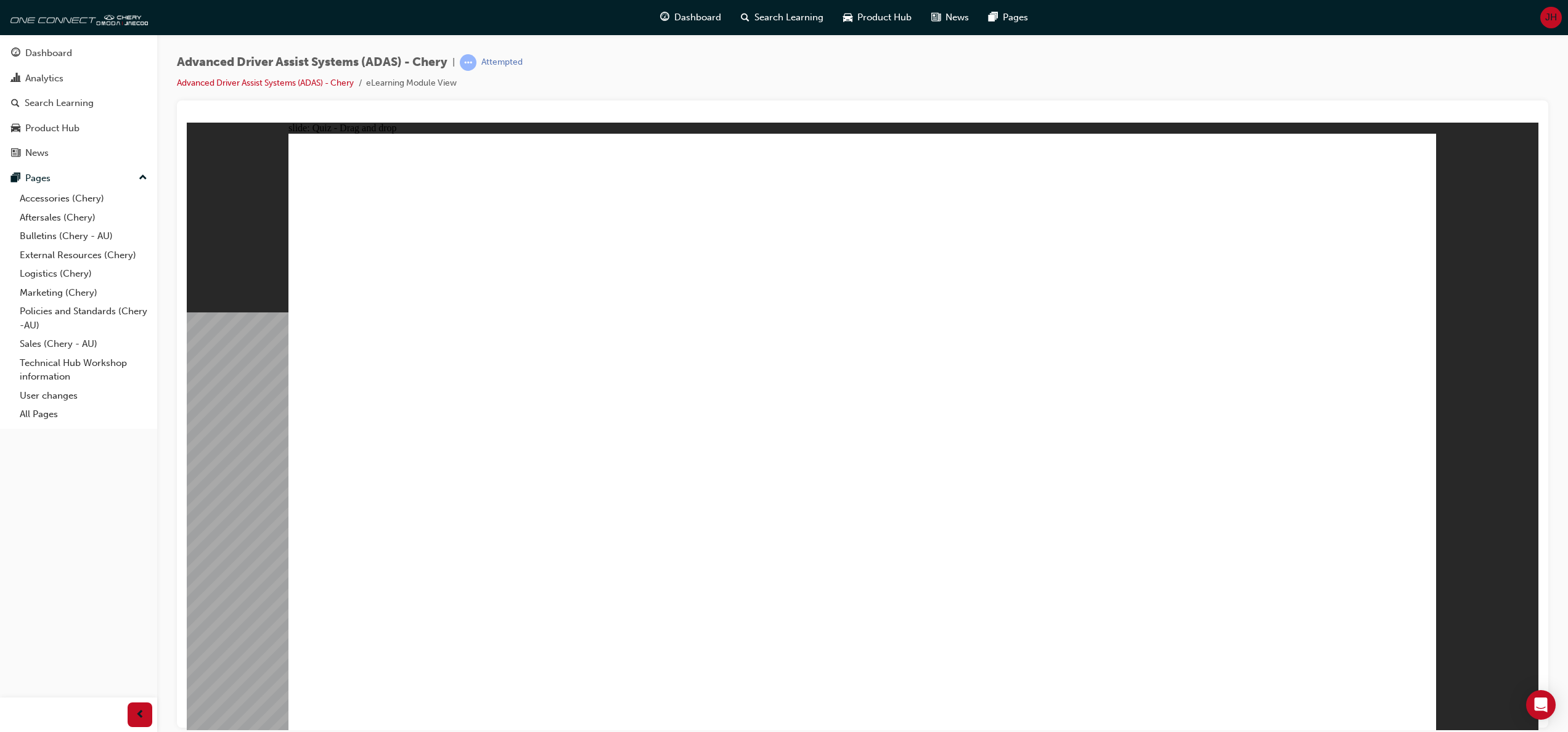
checkbox input "true"
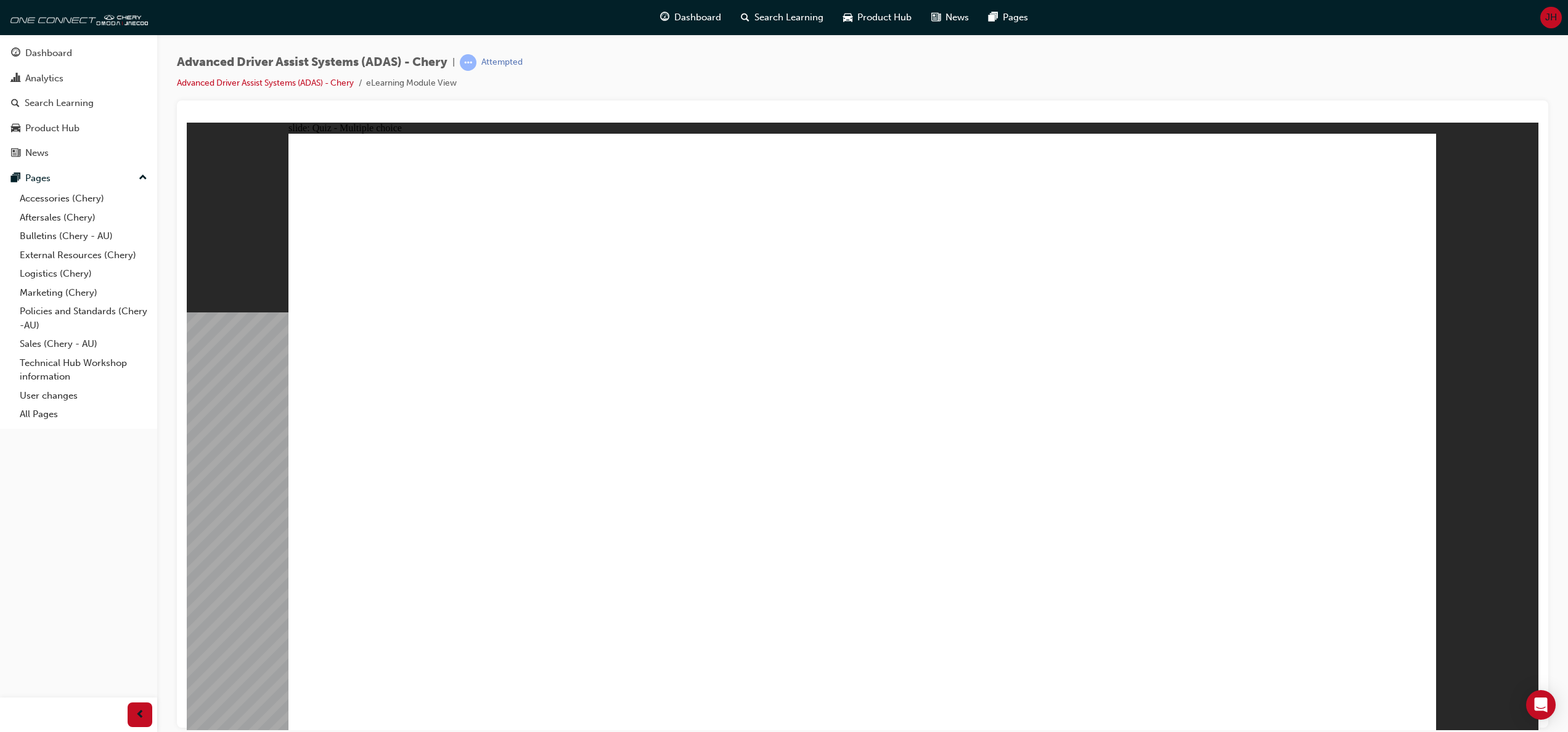
checkbox input "true"
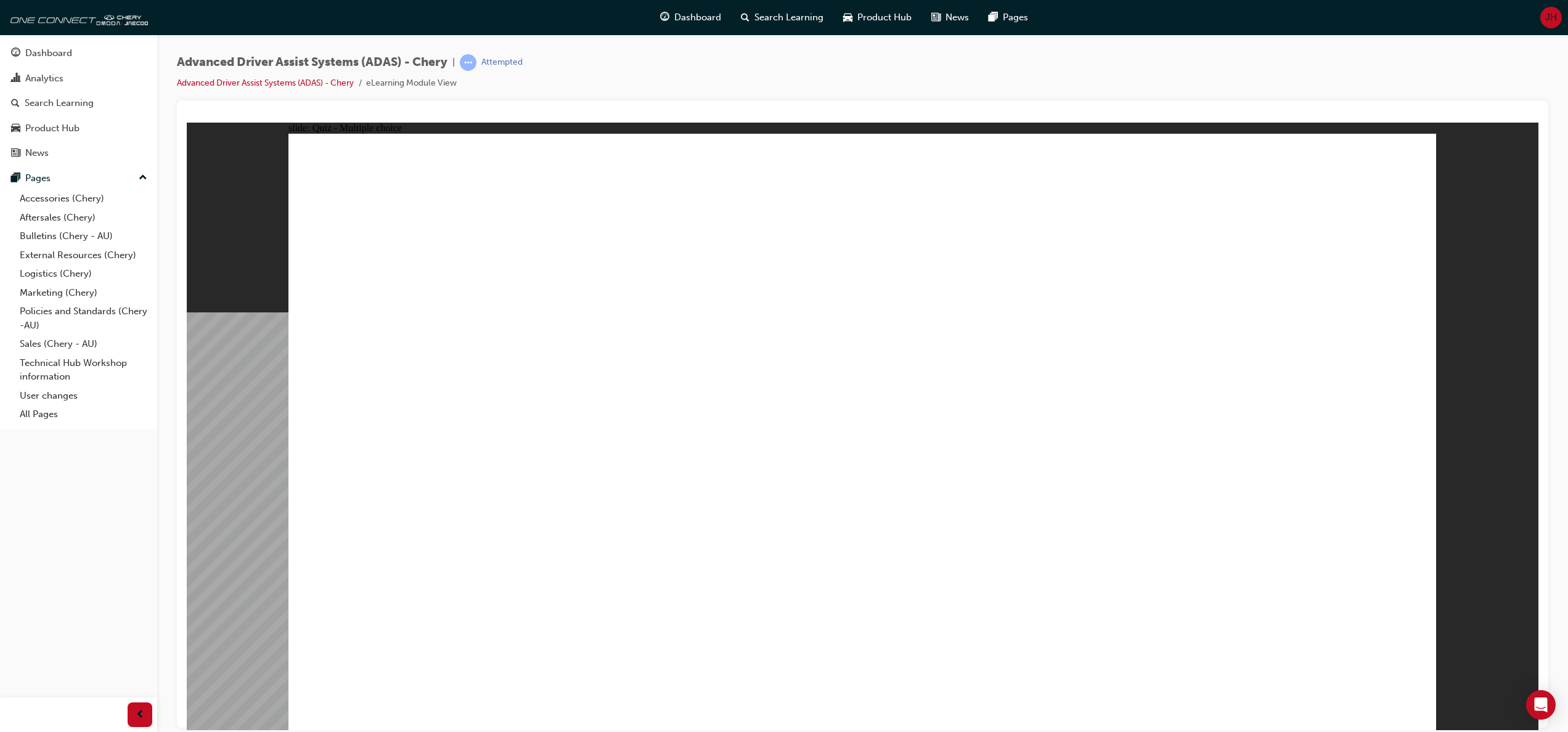
checkbox input "true"
drag, startPoint x: 1216, startPoint y: 246, endPoint x: 382, endPoint y: 515, distance: 876.3
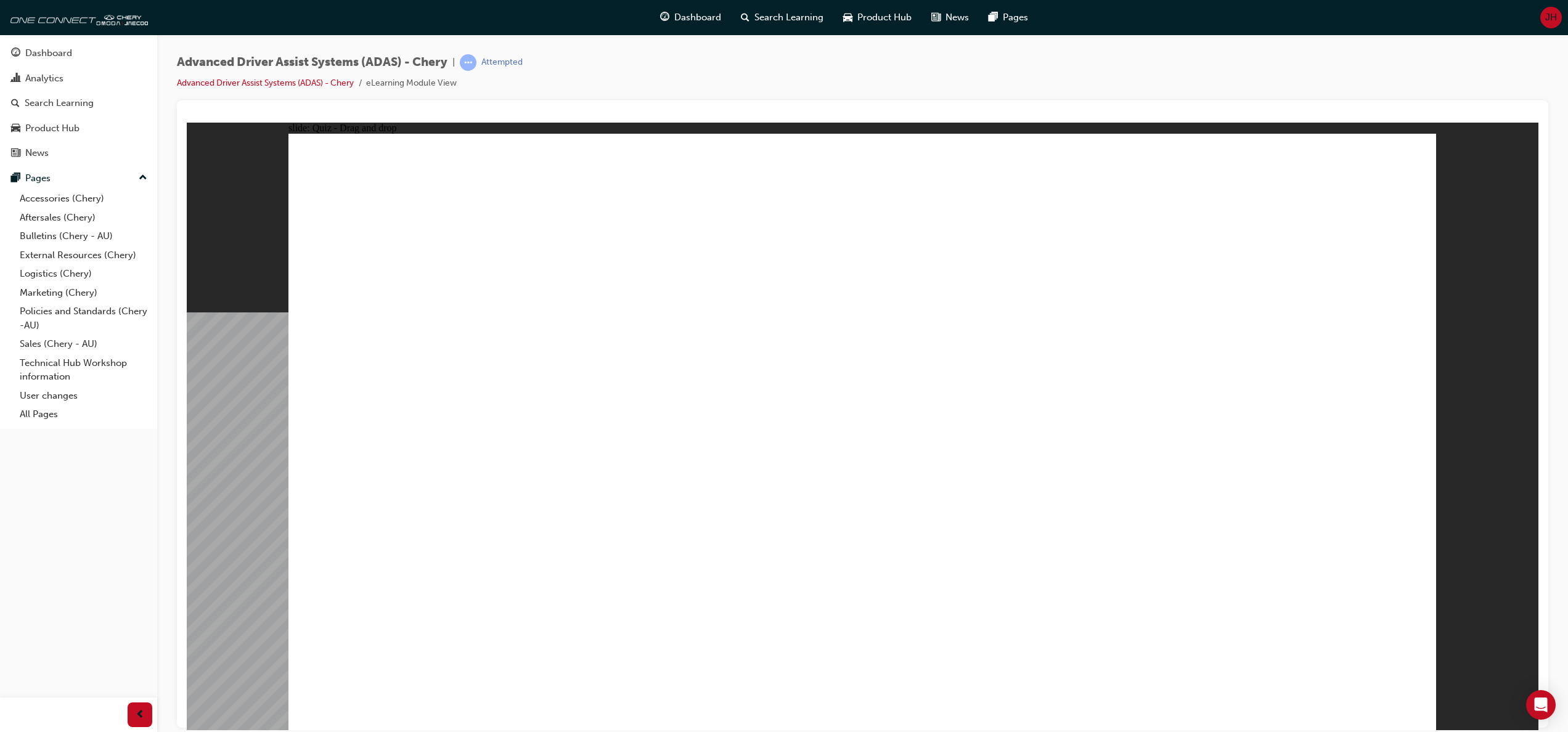
drag, startPoint x: 859, startPoint y: 201, endPoint x: 520, endPoint y: 511, distance: 459.4
drag, startPoint x: 1097, startPoint y: 197, endPoint x: 585, endPoint y: 510, distance: 600.1
drag, startPoint x: 869, startPoint y: 239, endPoint x: 701, endPoint y: 499, distance: 309.6
drag, startPoint x: 1218, startPoint y: 195, endPoint x: 697, endPoint y: 537, distance: 623.2
drag, startPoint x: 1004, startPoint y: 251, endPoint x: 536, endPoint y: 550, distance: 555.4
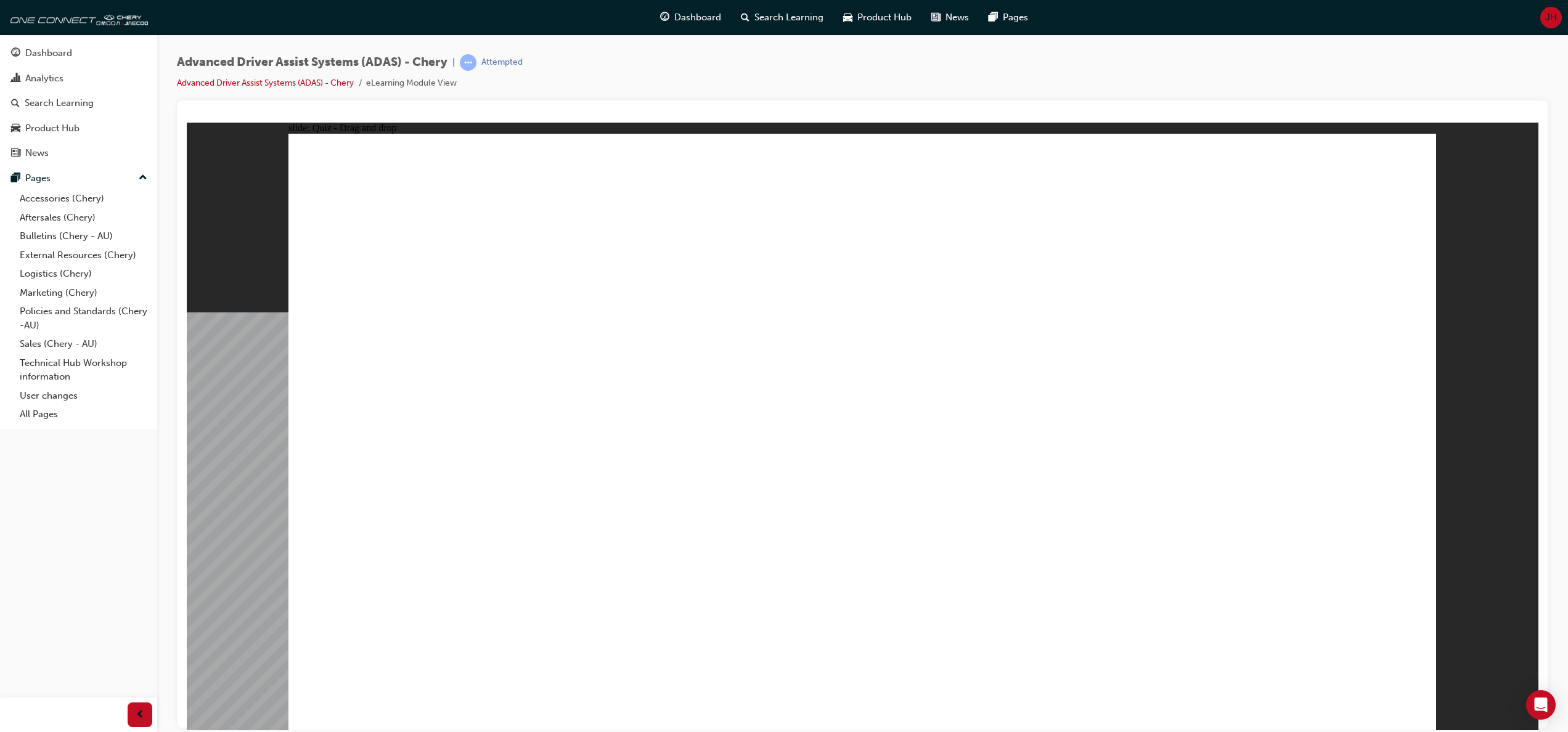
drag, startPoint x: 1120, startPoint y: 251, endPoint x: 593, endPoint y: 537, distance: 599.6
drag, startPoint x: 998, startPoint y: 205, endPoint x: 877, endPoint y: 507, distance: 325.3
click at [41, 153] on div "News" at bounding box center [37, 152] width 23 height 14
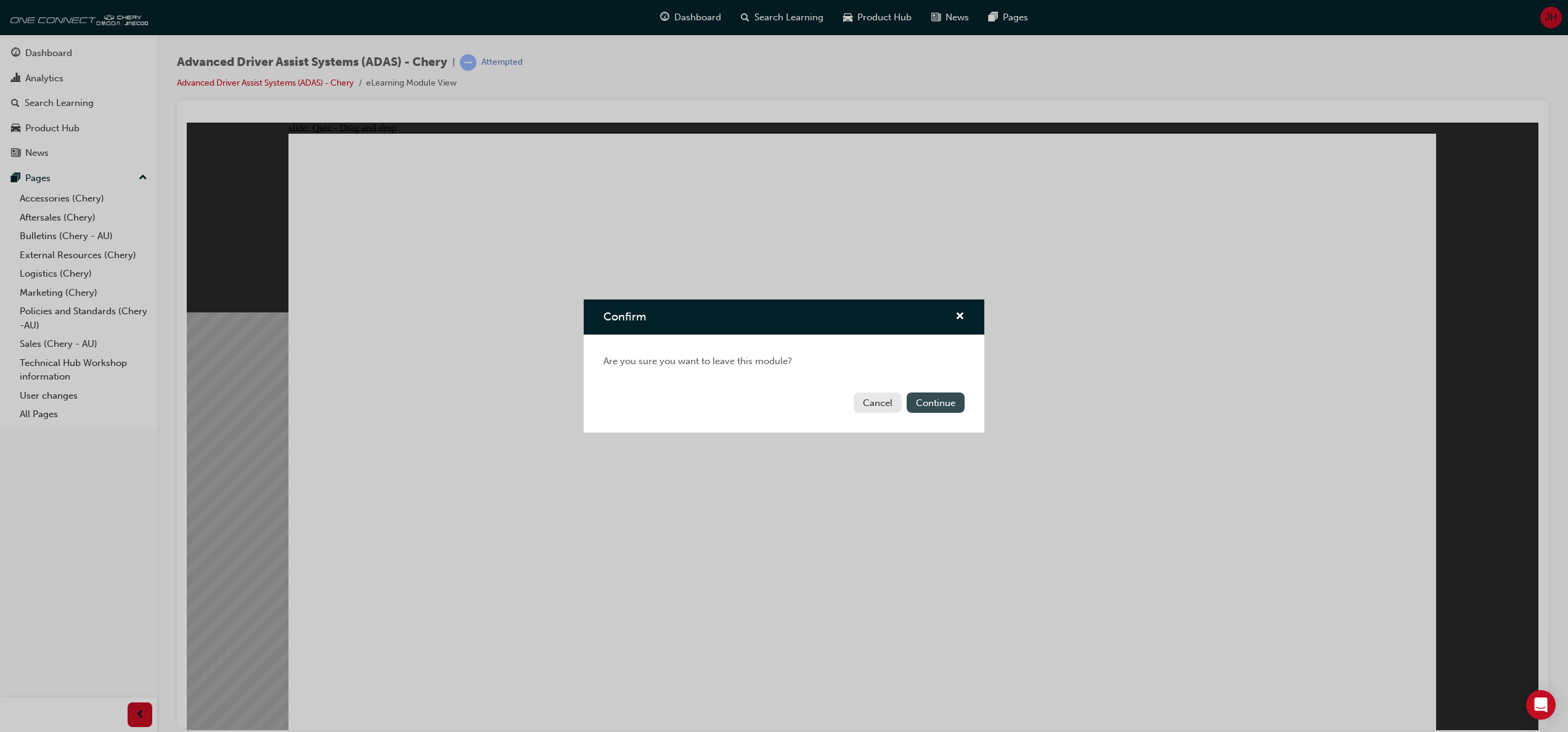
click at [933, 399] on button "Continue" at bounding box center [935, 402] width 58 height 20
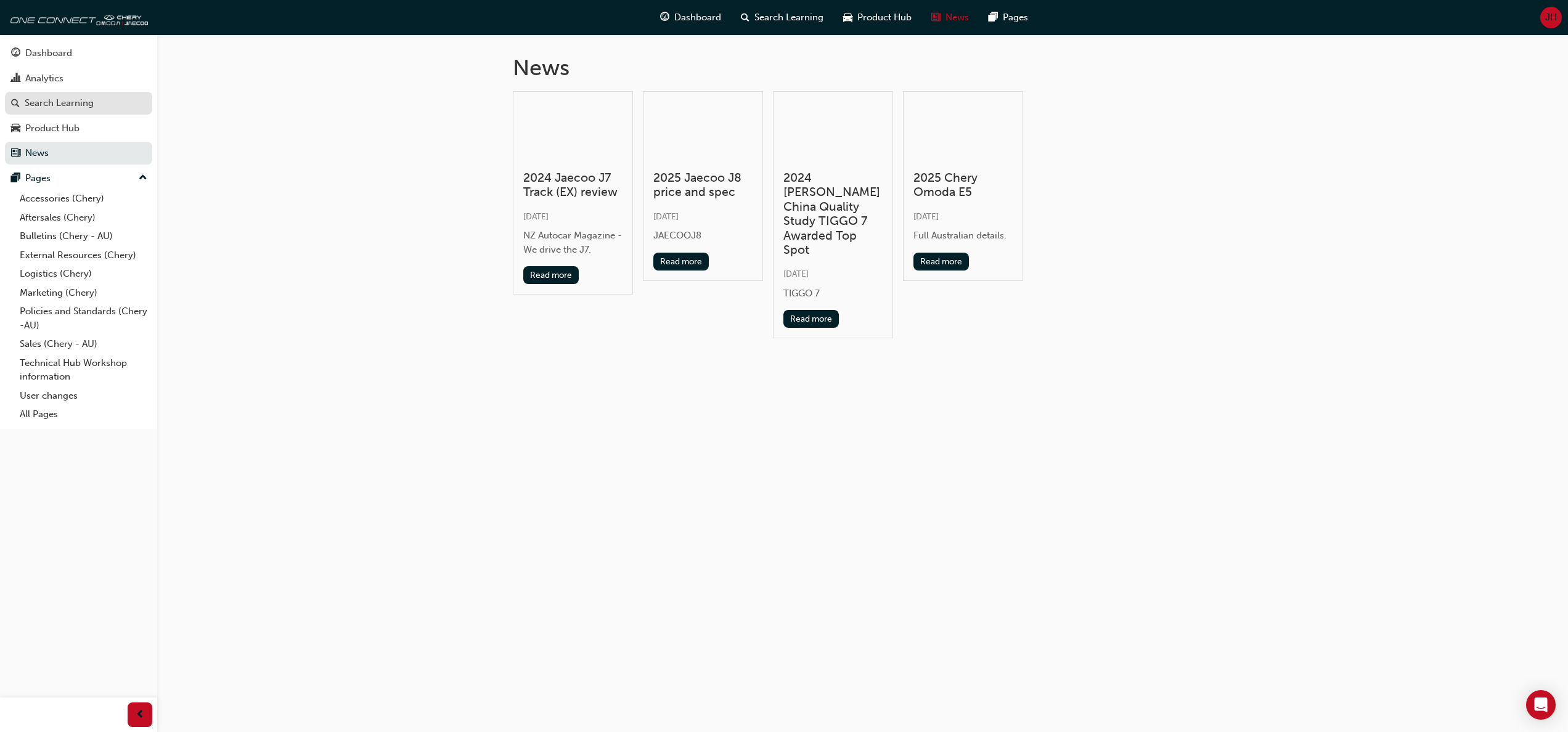
click at [51, 102] on div "Search Learning" at bounding box center [59, 103] width 69 height 14
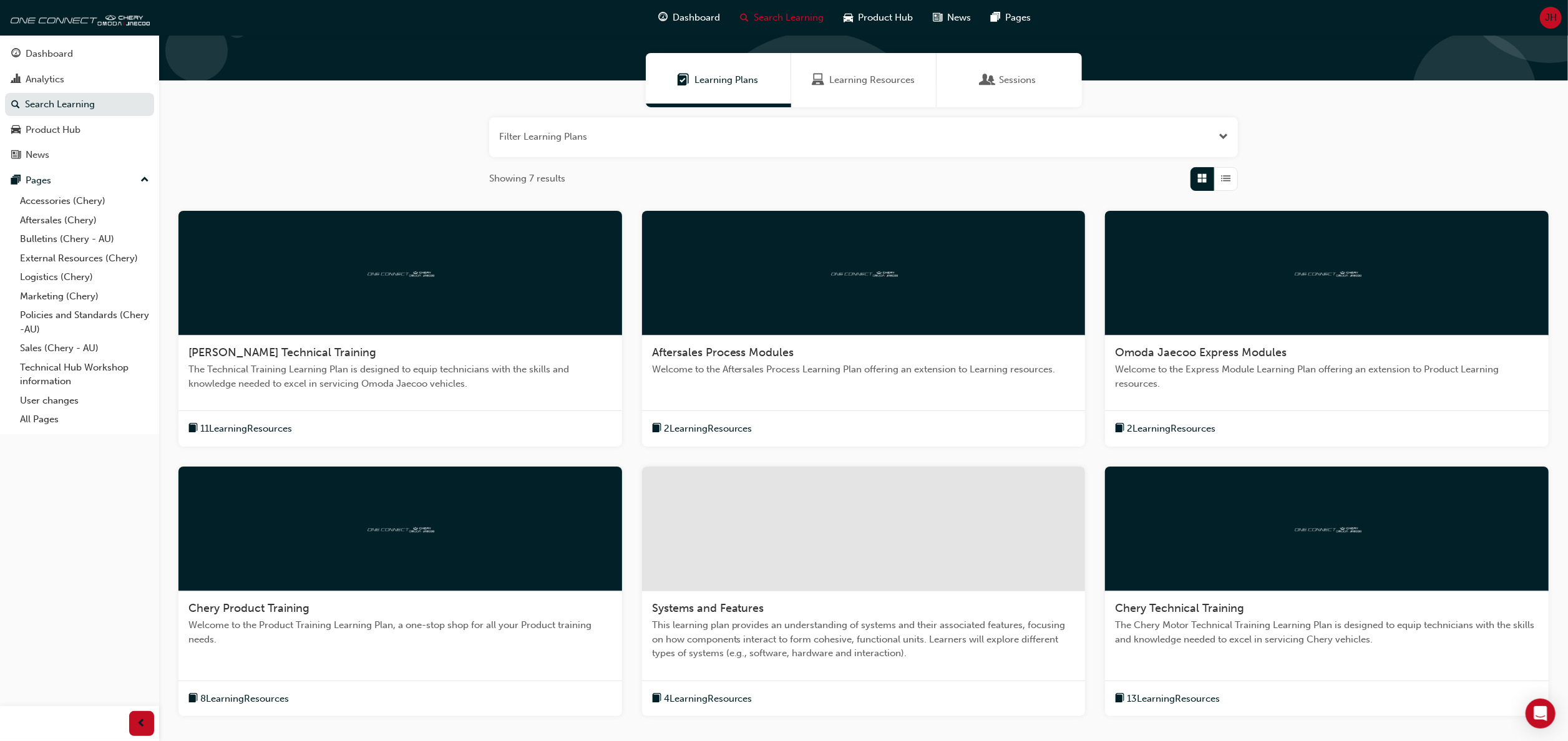
scroll to position [204, 0]
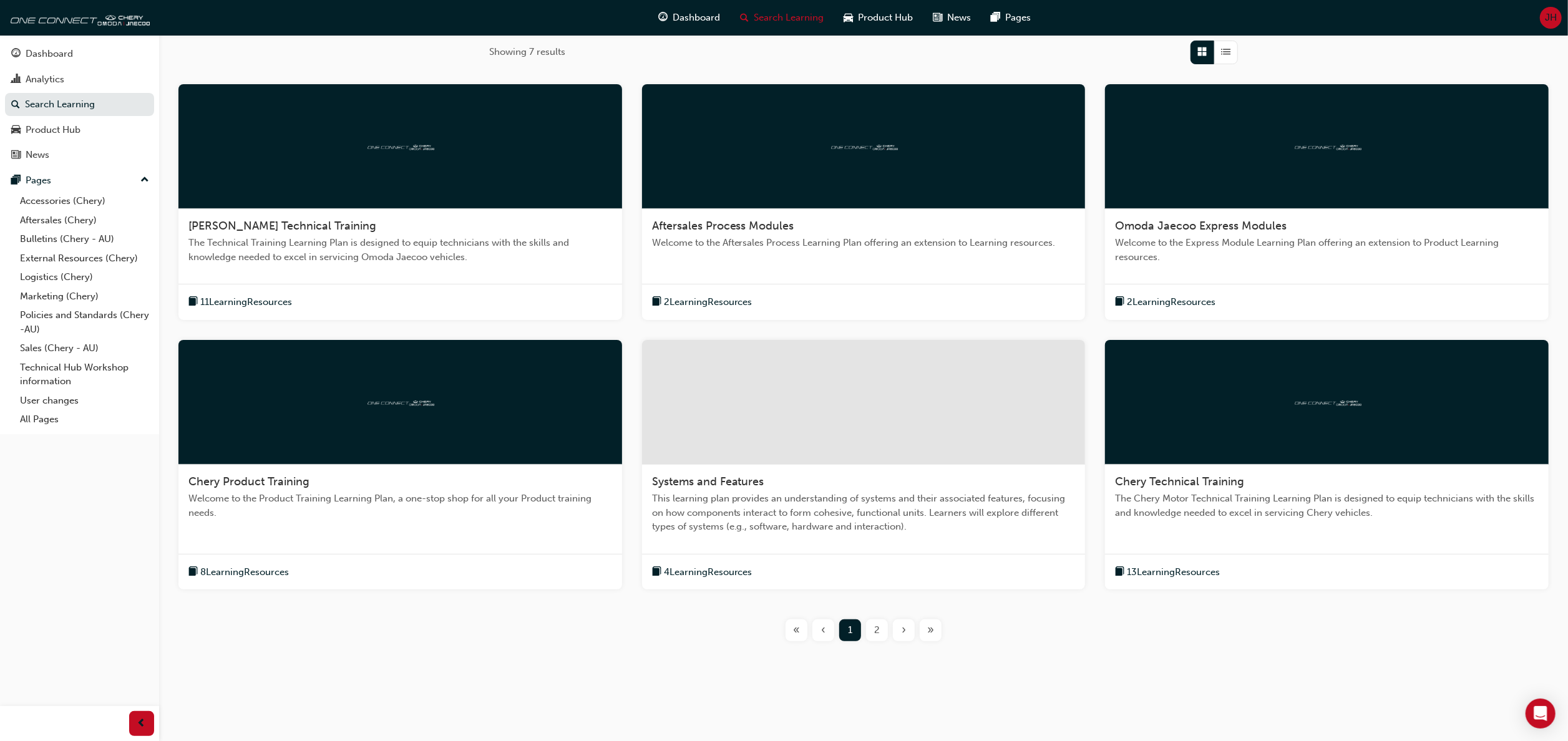
click at [253, 565] on span "8 Learning Resources" at bounding box center [244, 572] width 89 height 14
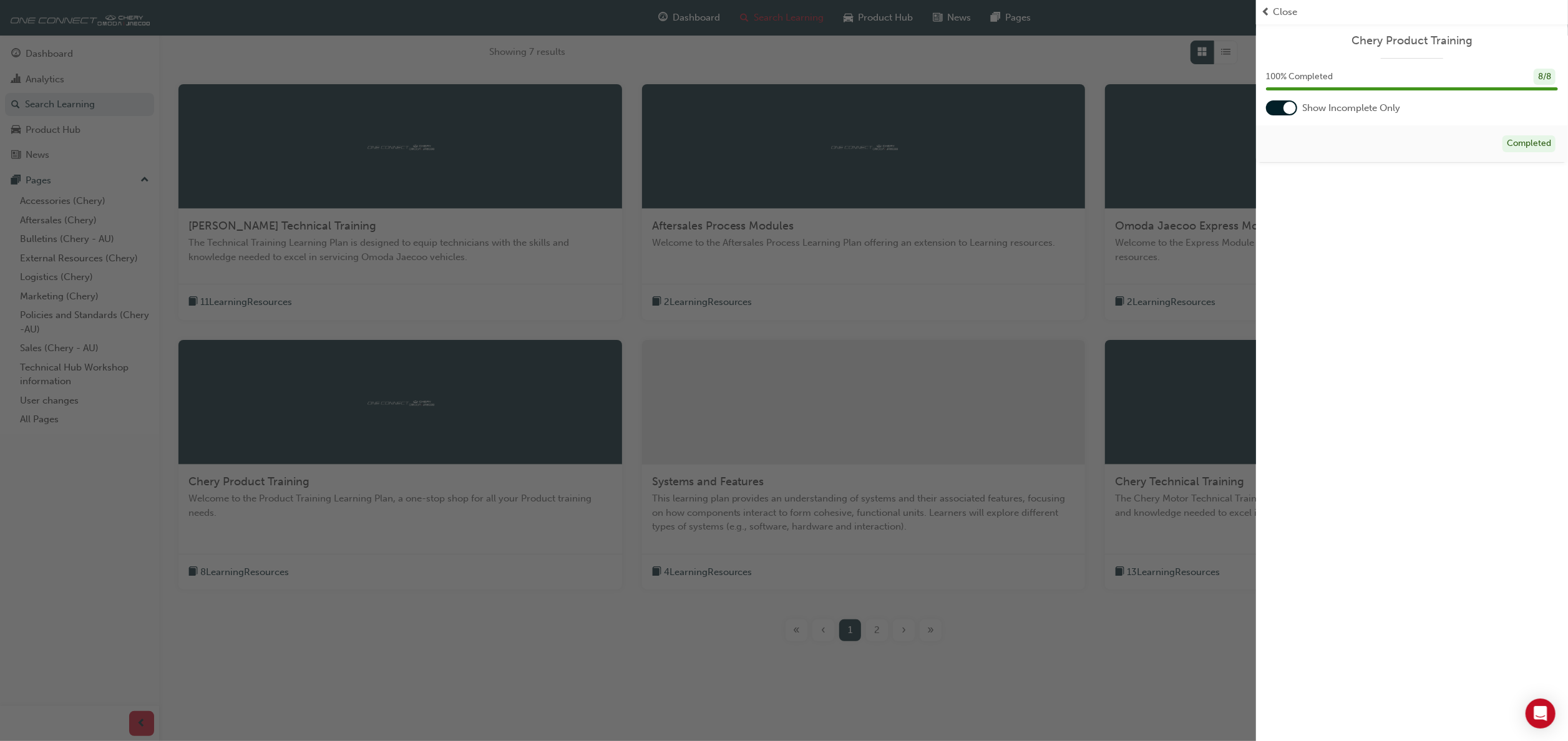
click at [714, 474] on div "button" at bounding box center [628, 370] width 1256 height 741
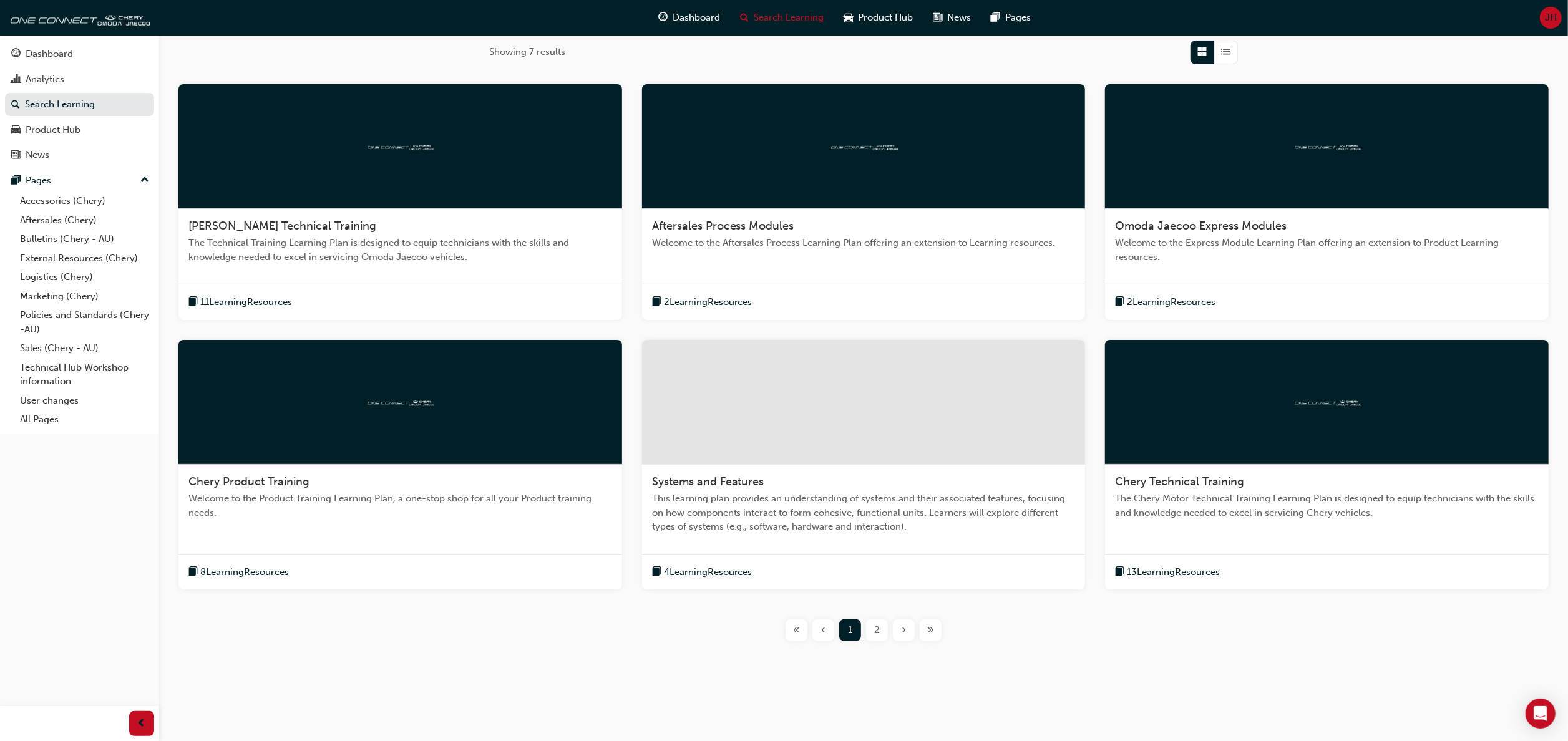
click at [717, 476] on span "Systems and Features" at bounding box center [708, 481] width 112 height 14
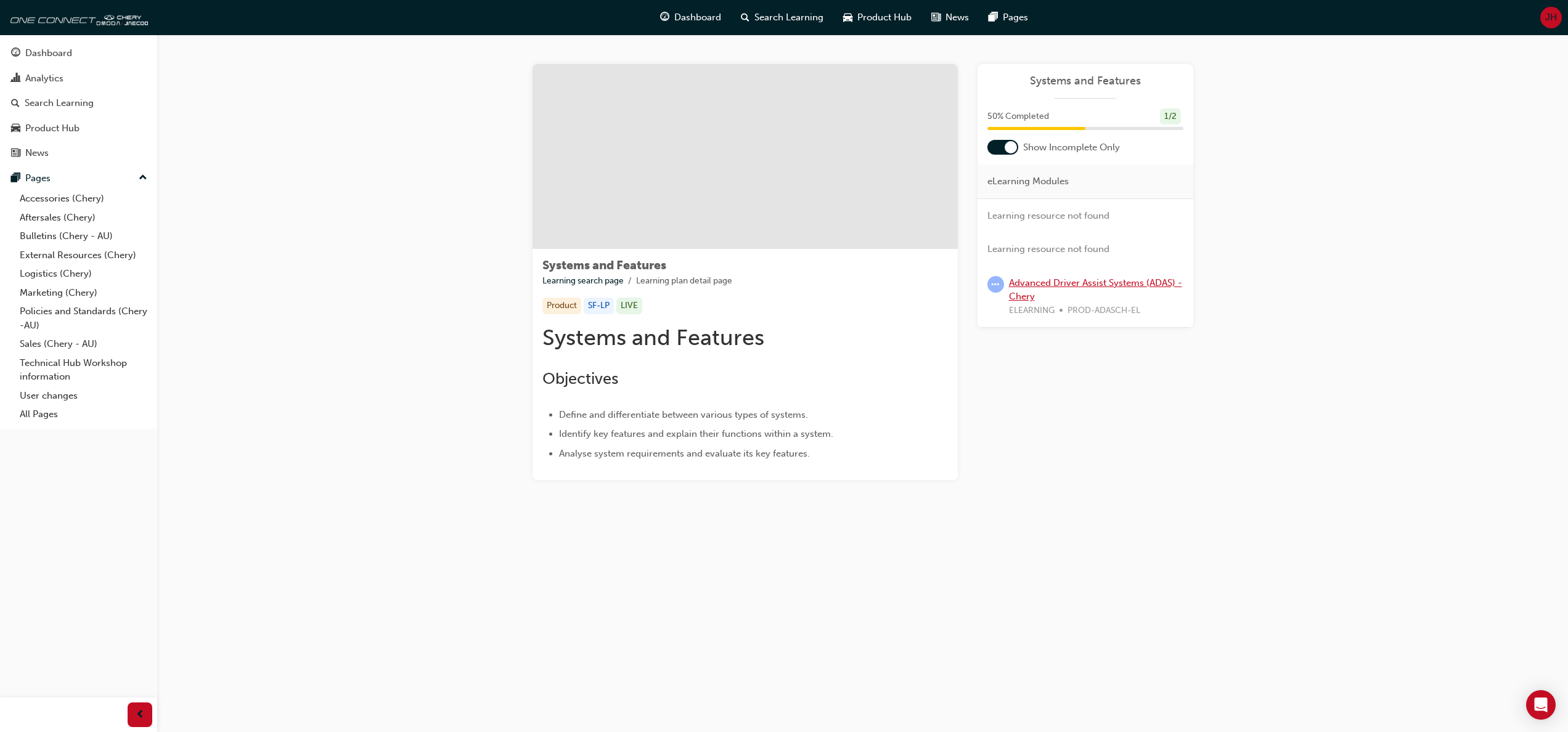
click at [1040, 279] on link "Advanced Driver Assist Systems (ADAS) - Chery" at bounding box center [1095, 290] width 173 height 25
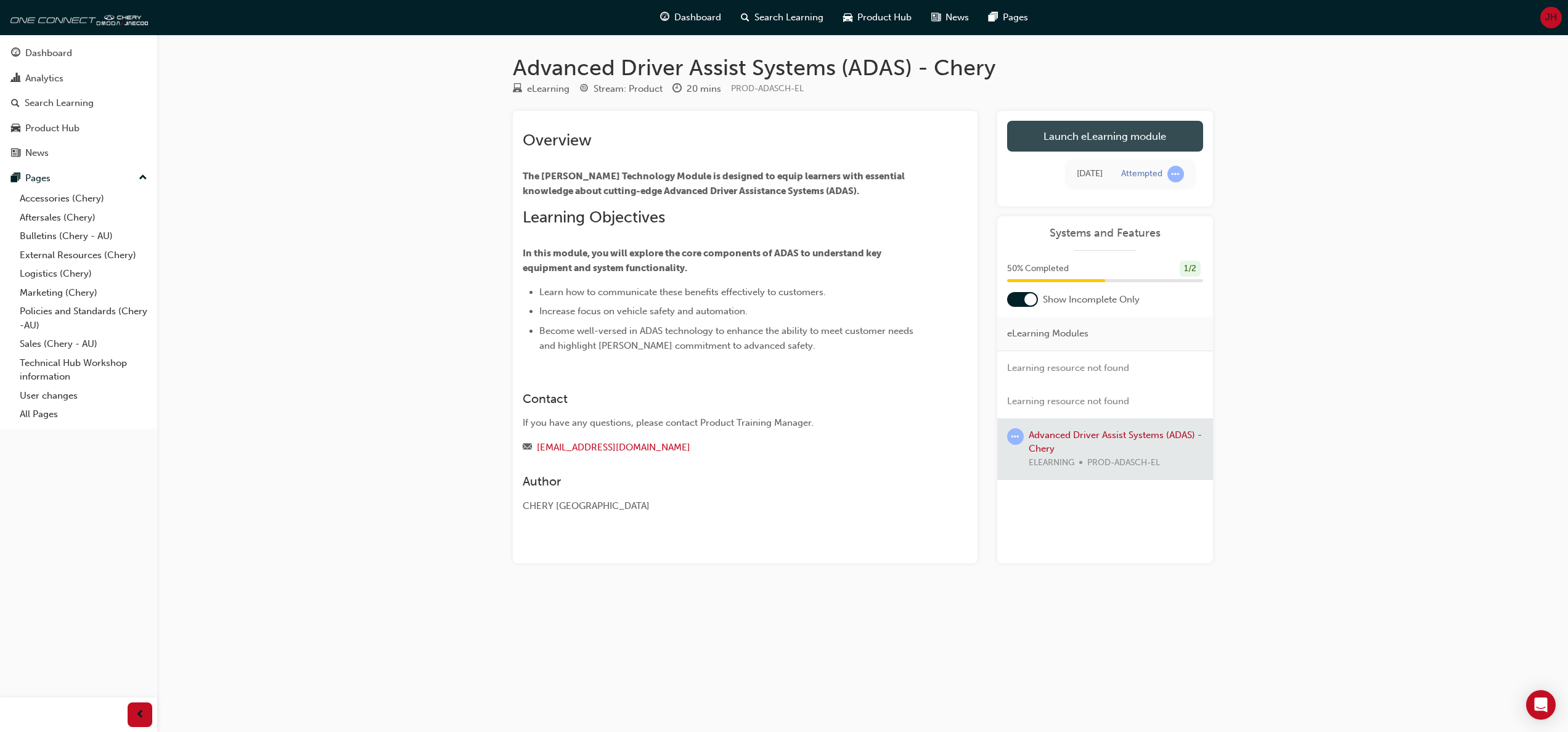
click at [1034, 130] on link "Launch eLearning module" at bounding box center [1105, 136] width 196 height 31
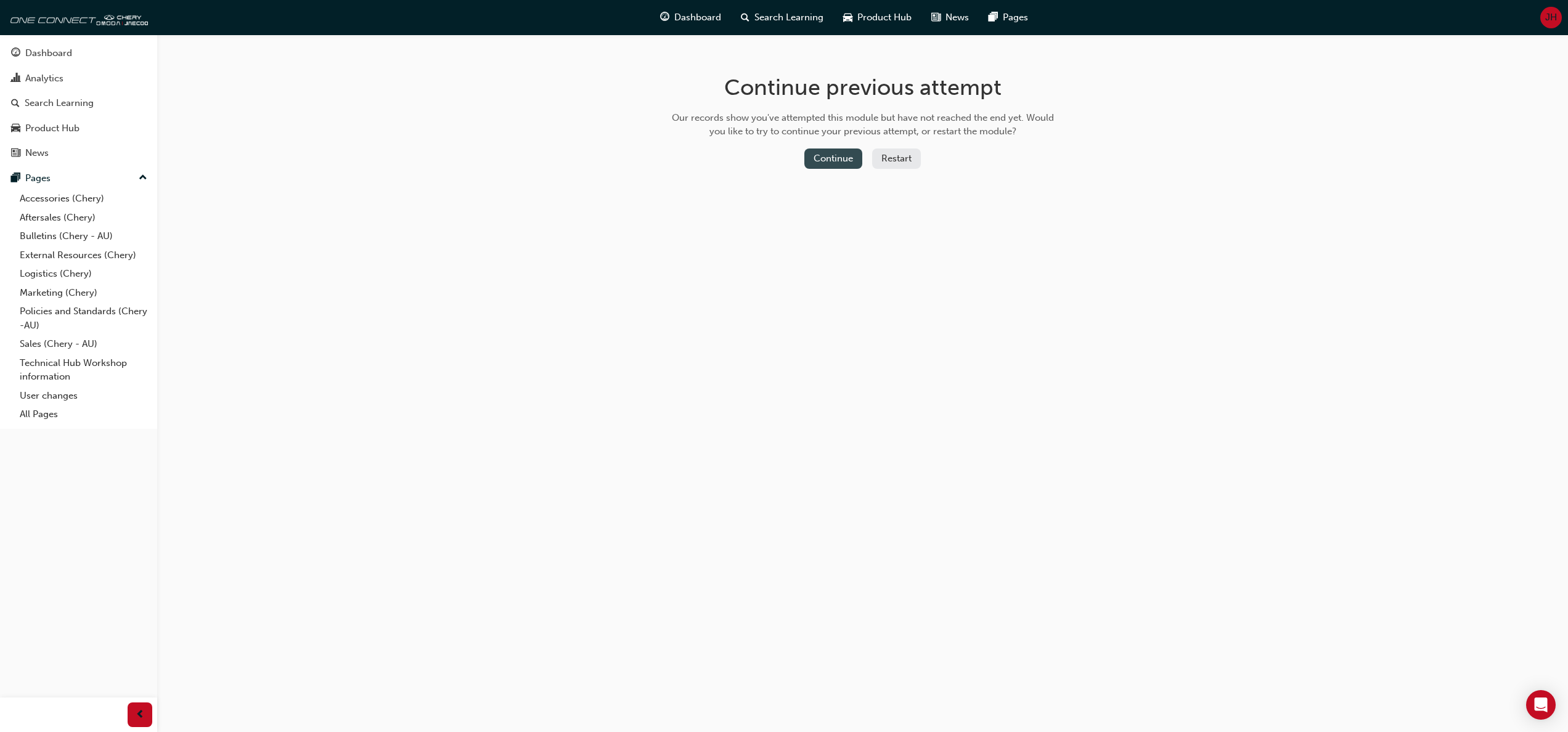
click at [841, 156] on button "Continue" at bounding box center [833, 158] width 58 height 20
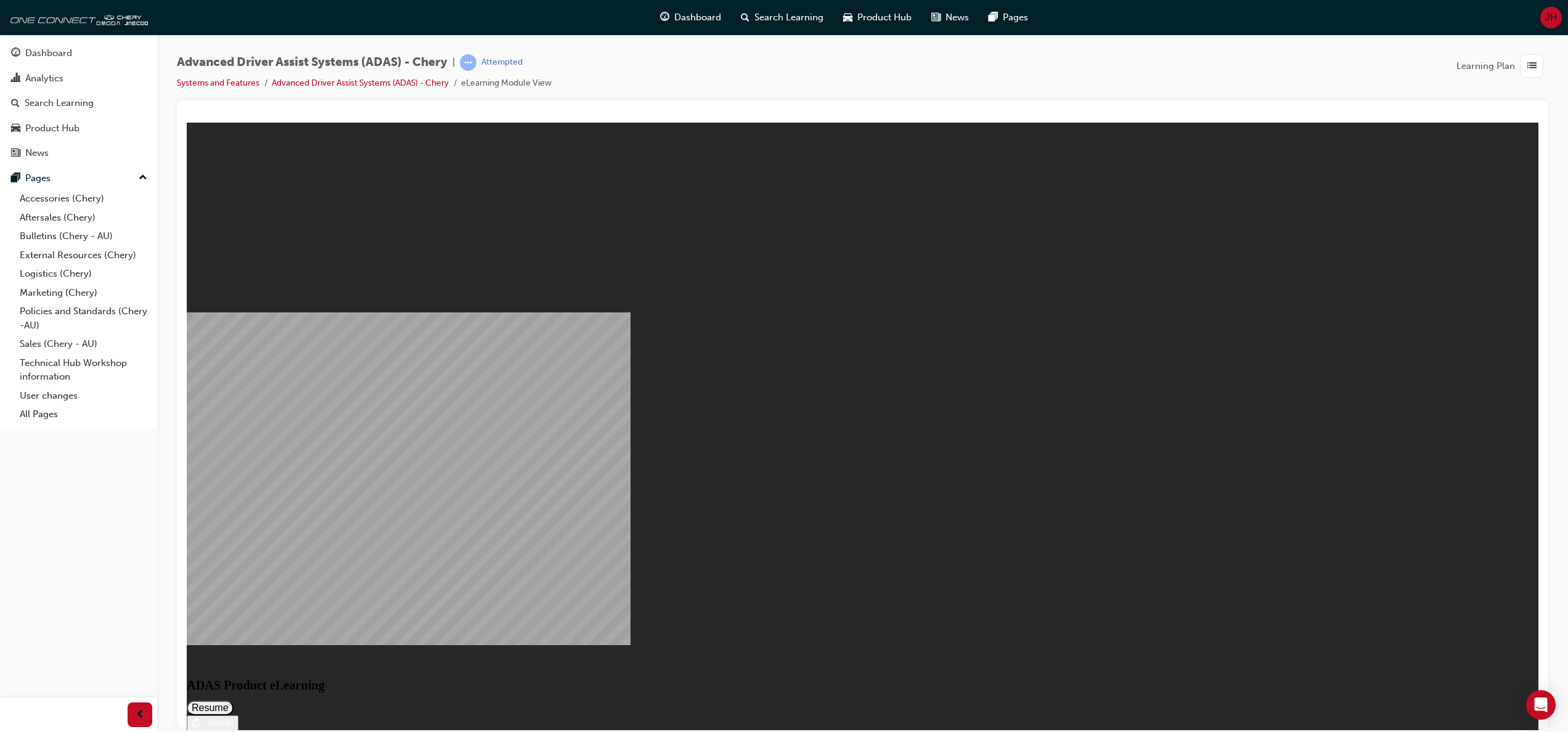
click at [233, 717] on div "Restart" at bounding box center [217, 722] width 34 height 9
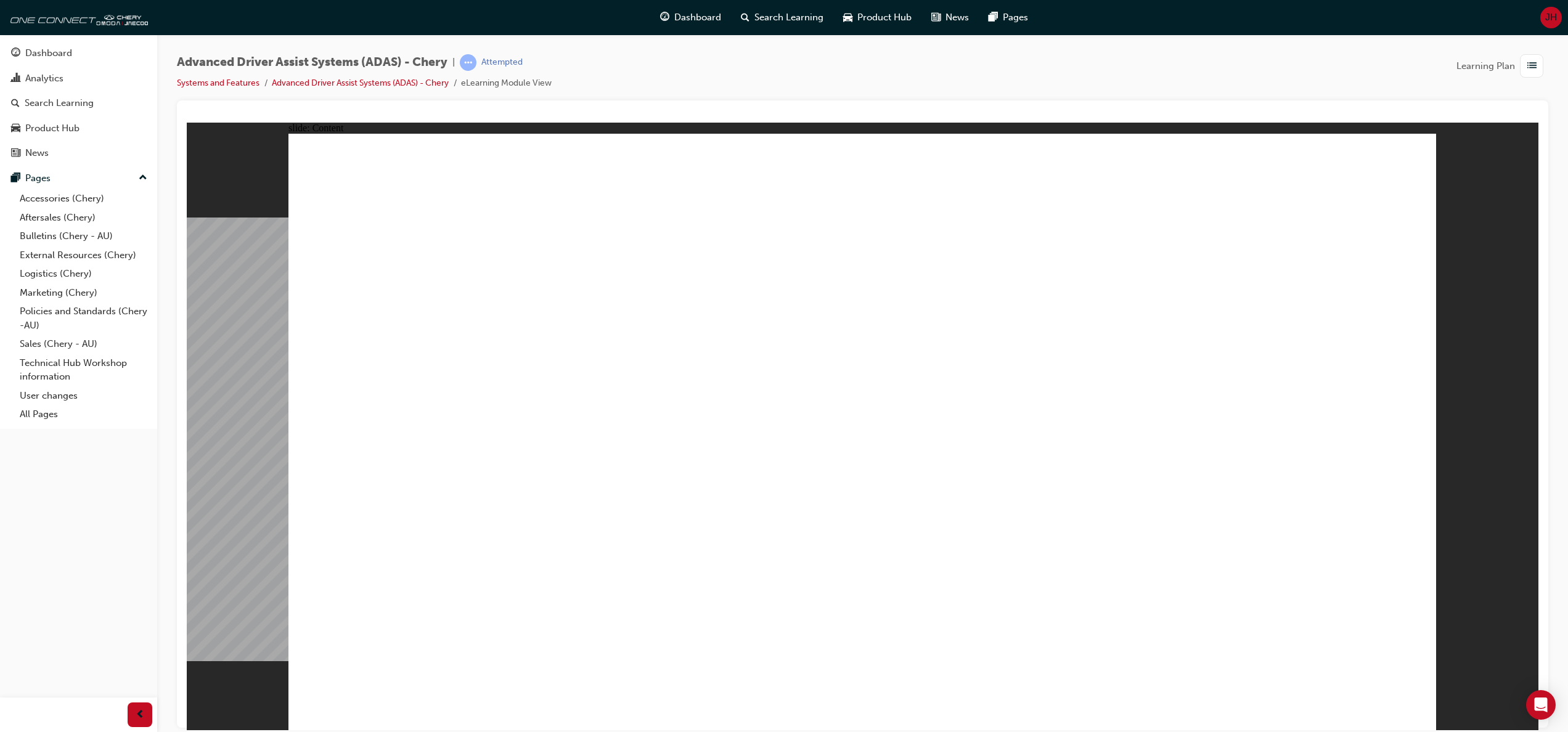
drag, startPoint x: 1401, startPoint y: 177, endPoint x: 1401, endPoint y: 170, distance: 7.0
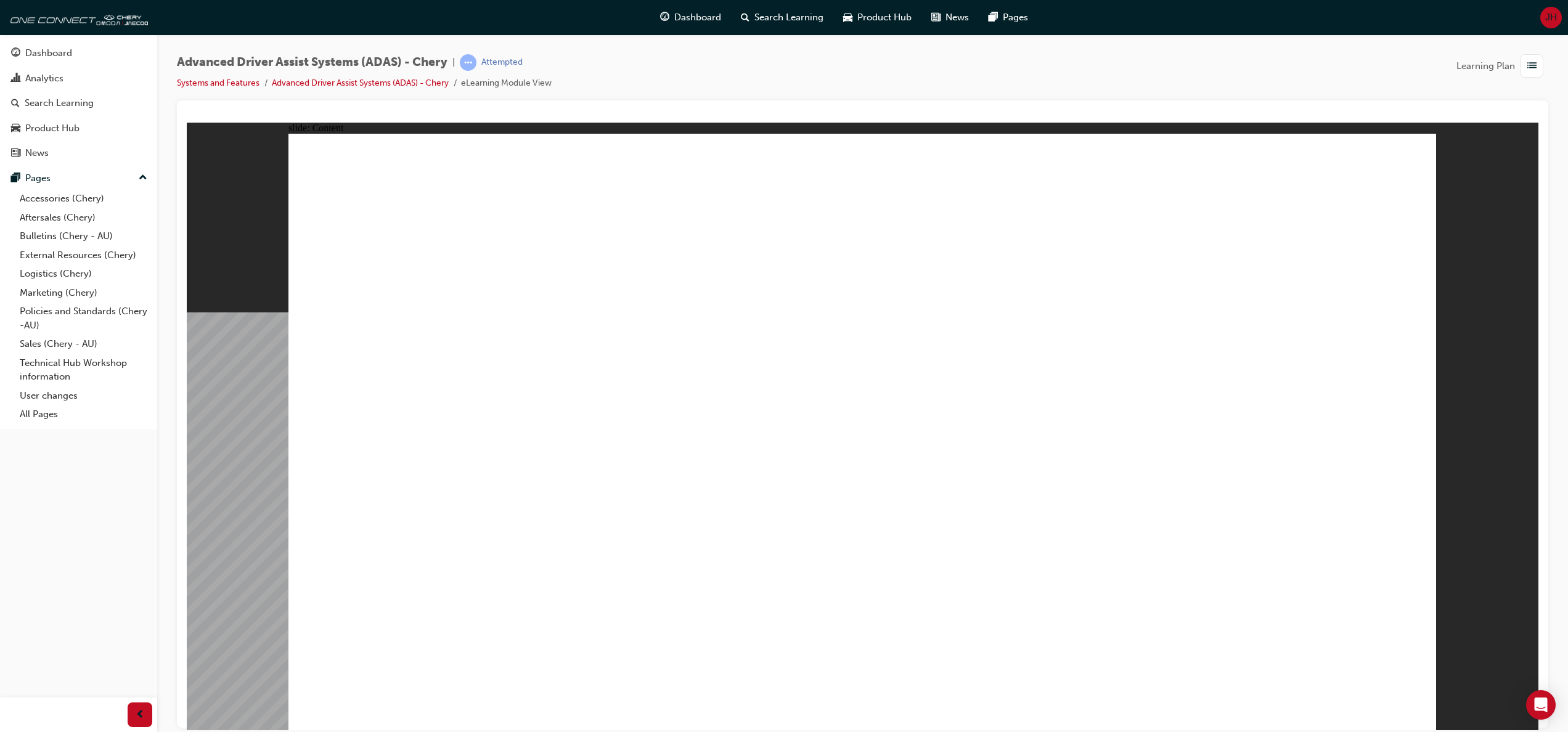
drag, startPoint x: 568, startPoint y: 469, endPoint x: 513, endPoint y: 337, distance: 143.0
drag, startPoint x: 605, startPoint y: 278, endPoint x: 663, endPoint y: 342, distance: 86.4
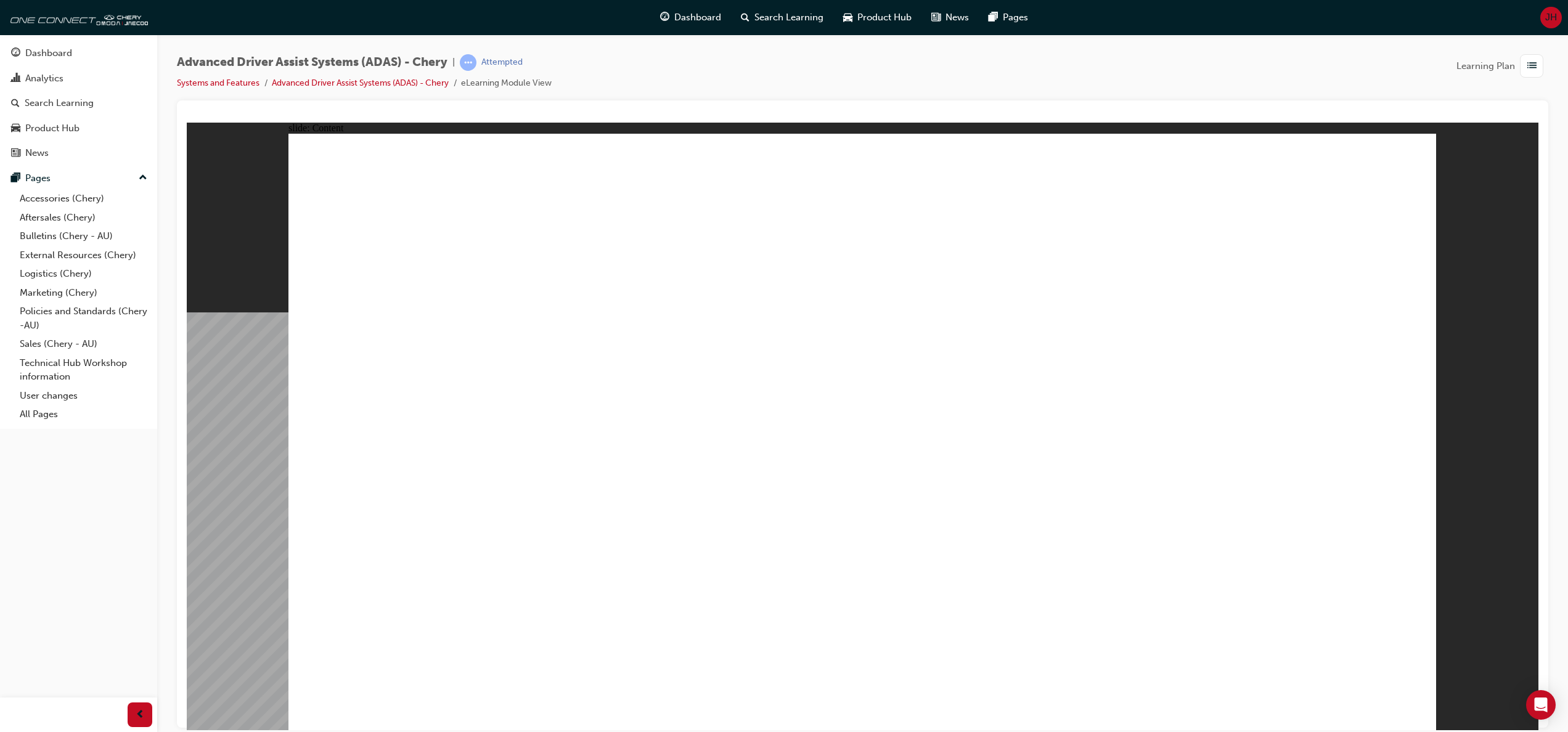
drag, startPoint x: 1113, startPoint y: 380, endPoint x: 1098, endPoint y: 382, distance: 15.1
drag, startPoint x: 1095, startPoint y: 395, endPoint x: 1085, endPoint y: 459, distance: 64.8
